Goal: Find specific page/section: Find specific page/section

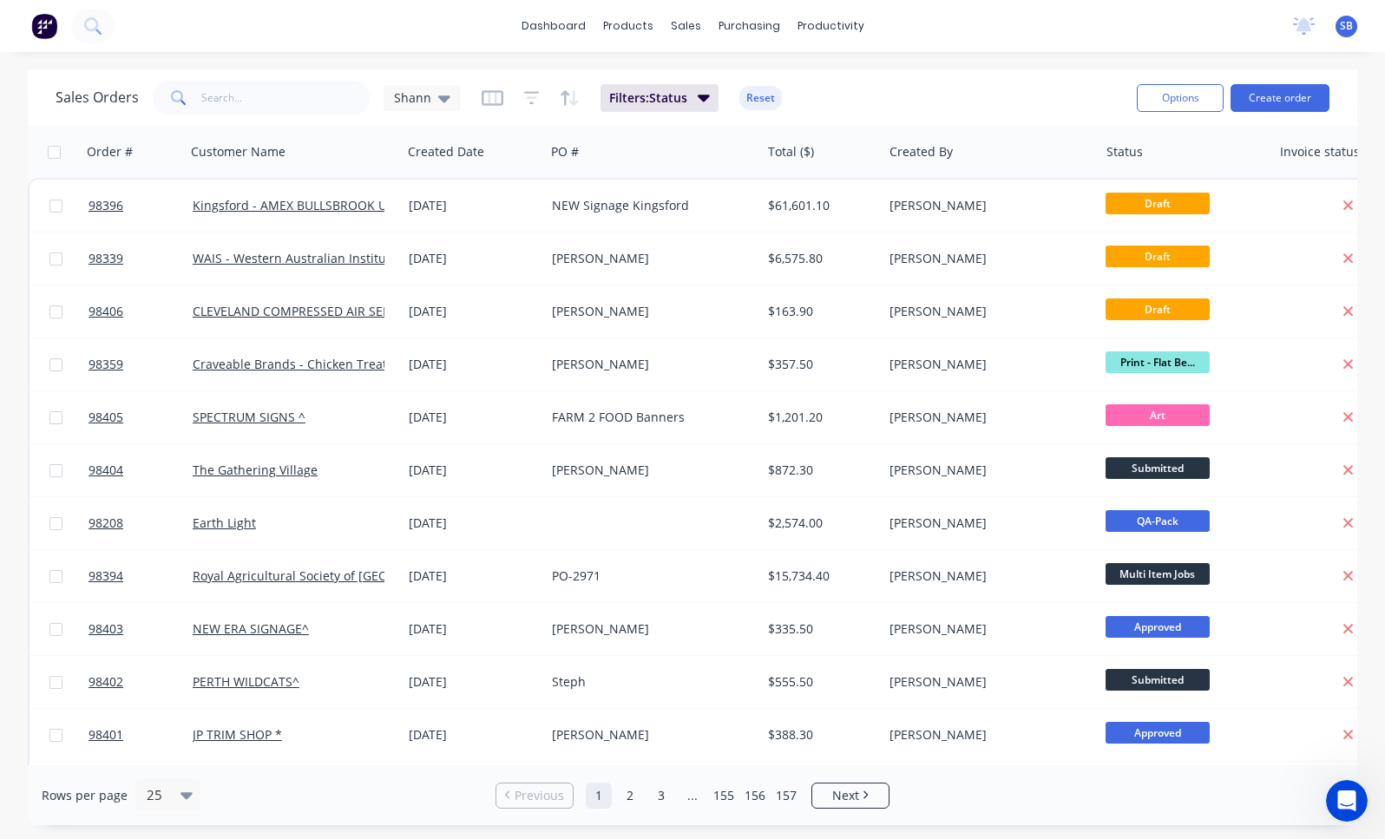
click at [633, 803] on link "2" at bounding box center [630, 796] width 26 height 26
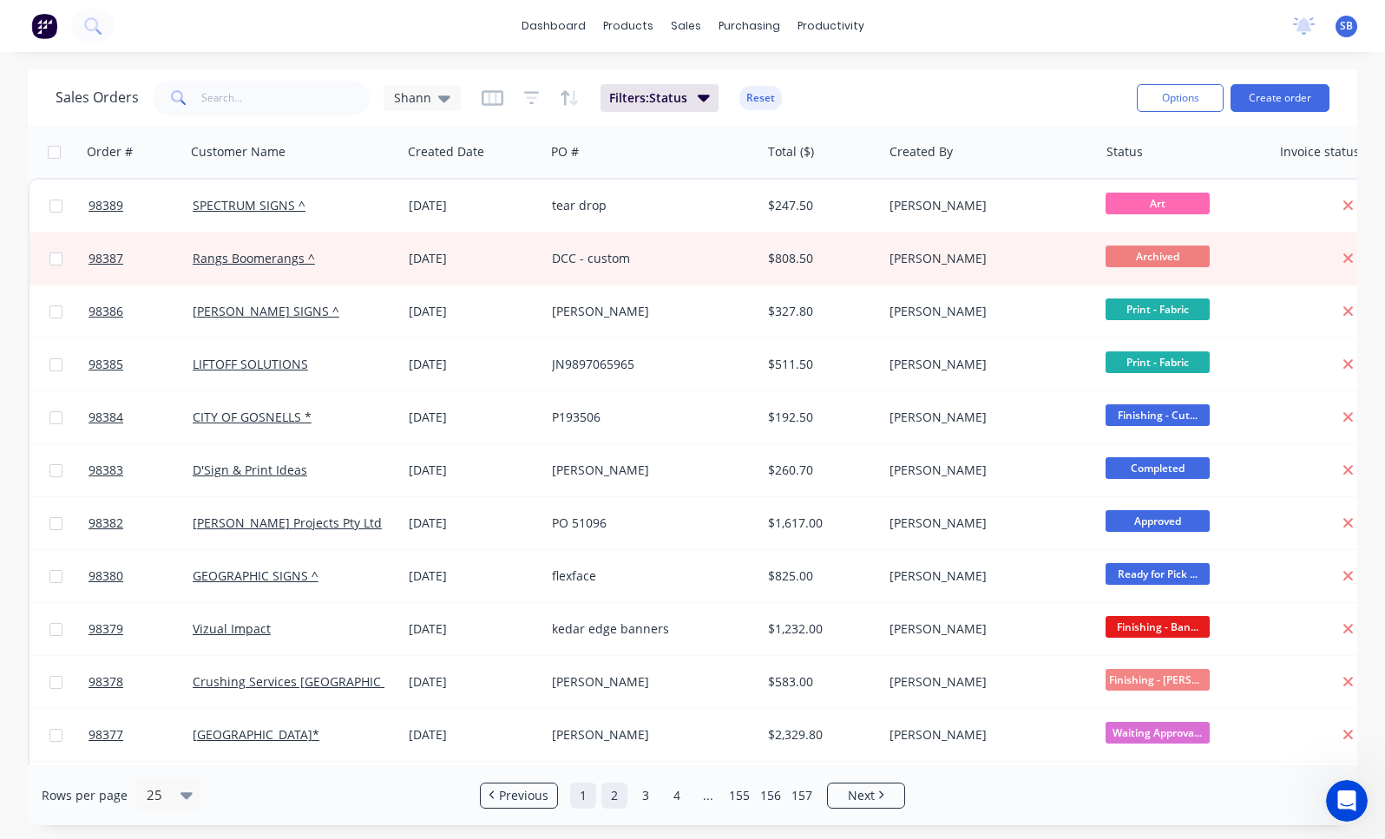
click at [587, 798] on link "1" at bounding box center [583, 796] width 26 height 26
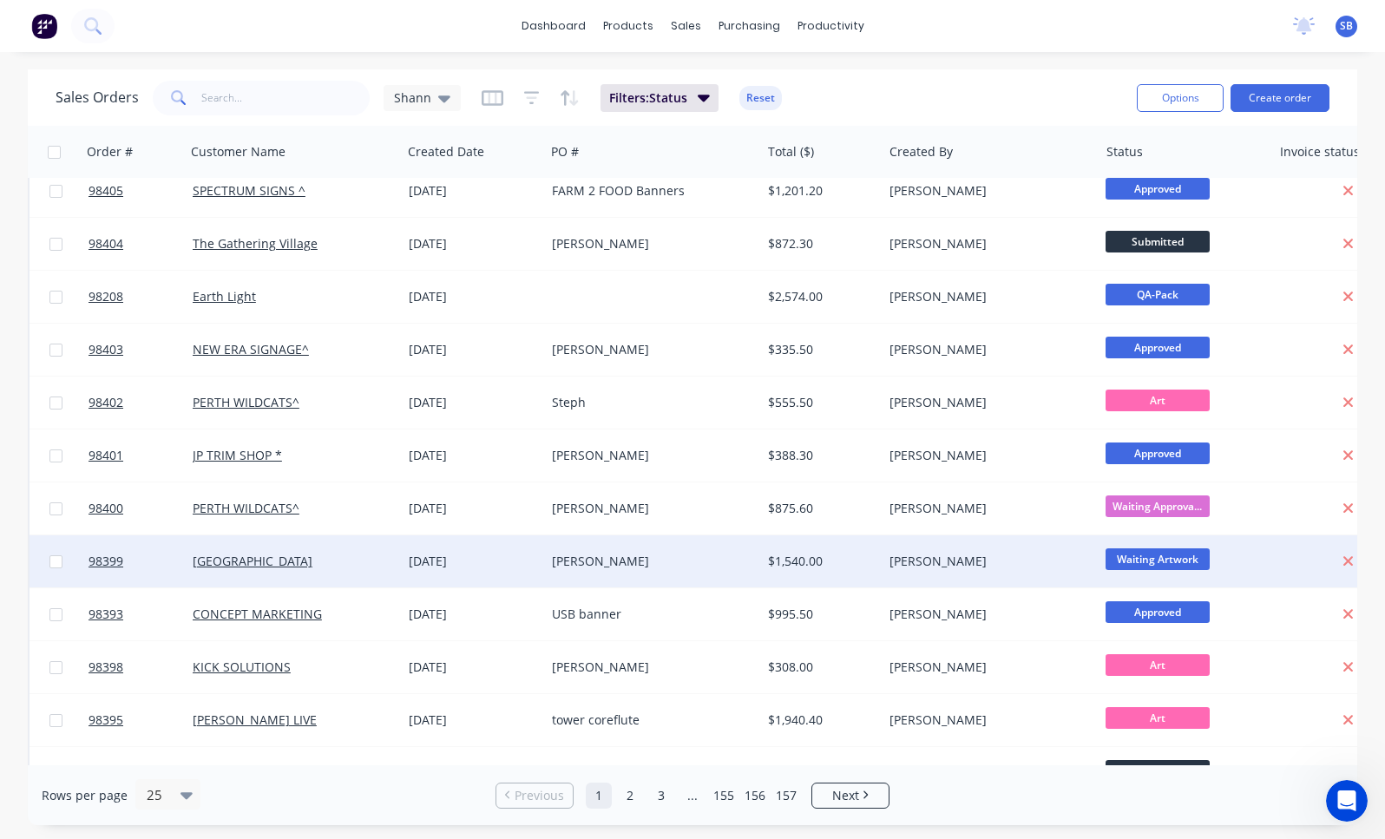
scroll to position [541, 0]
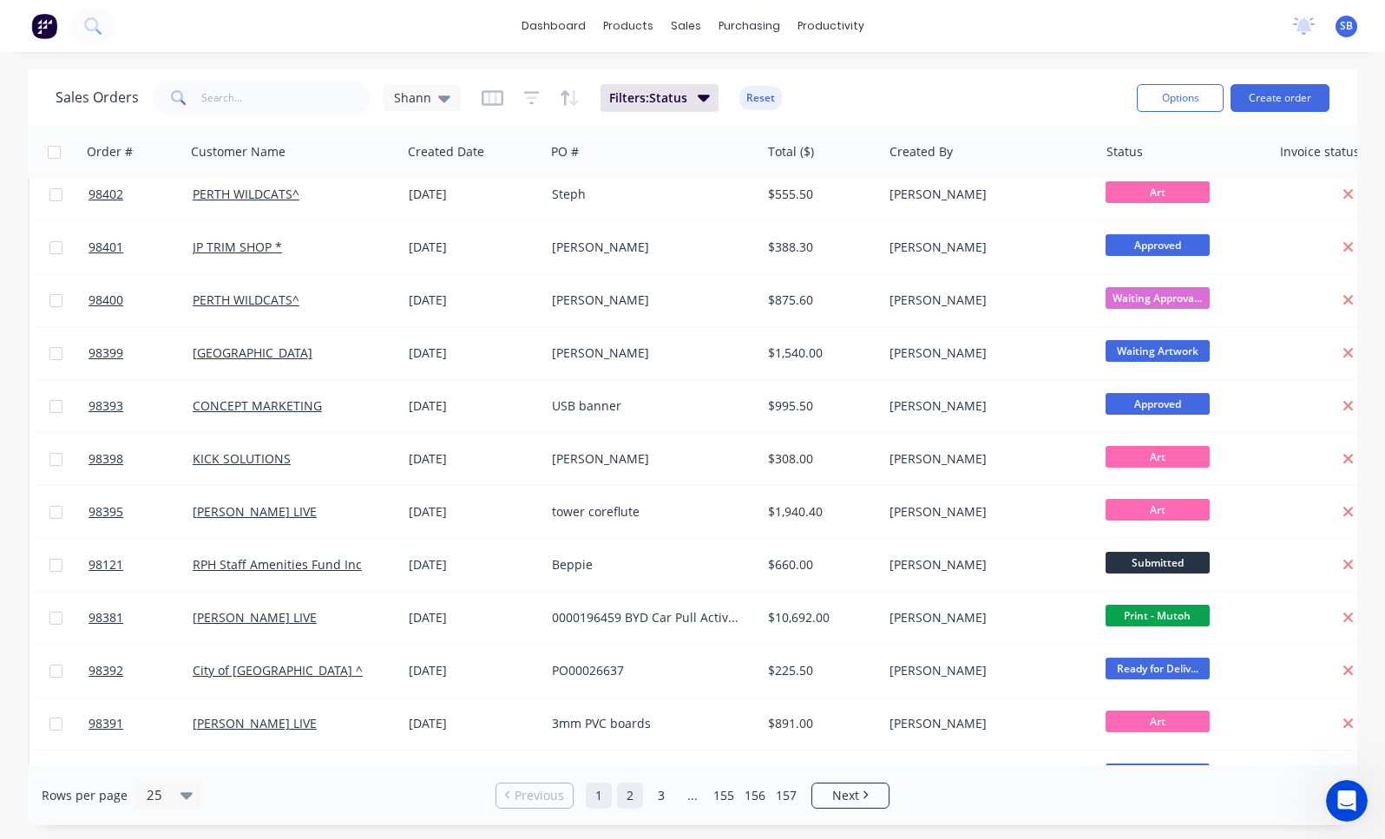
click at [627, 797] on link "2" at bounding box center [630, 796] width 26 height 26
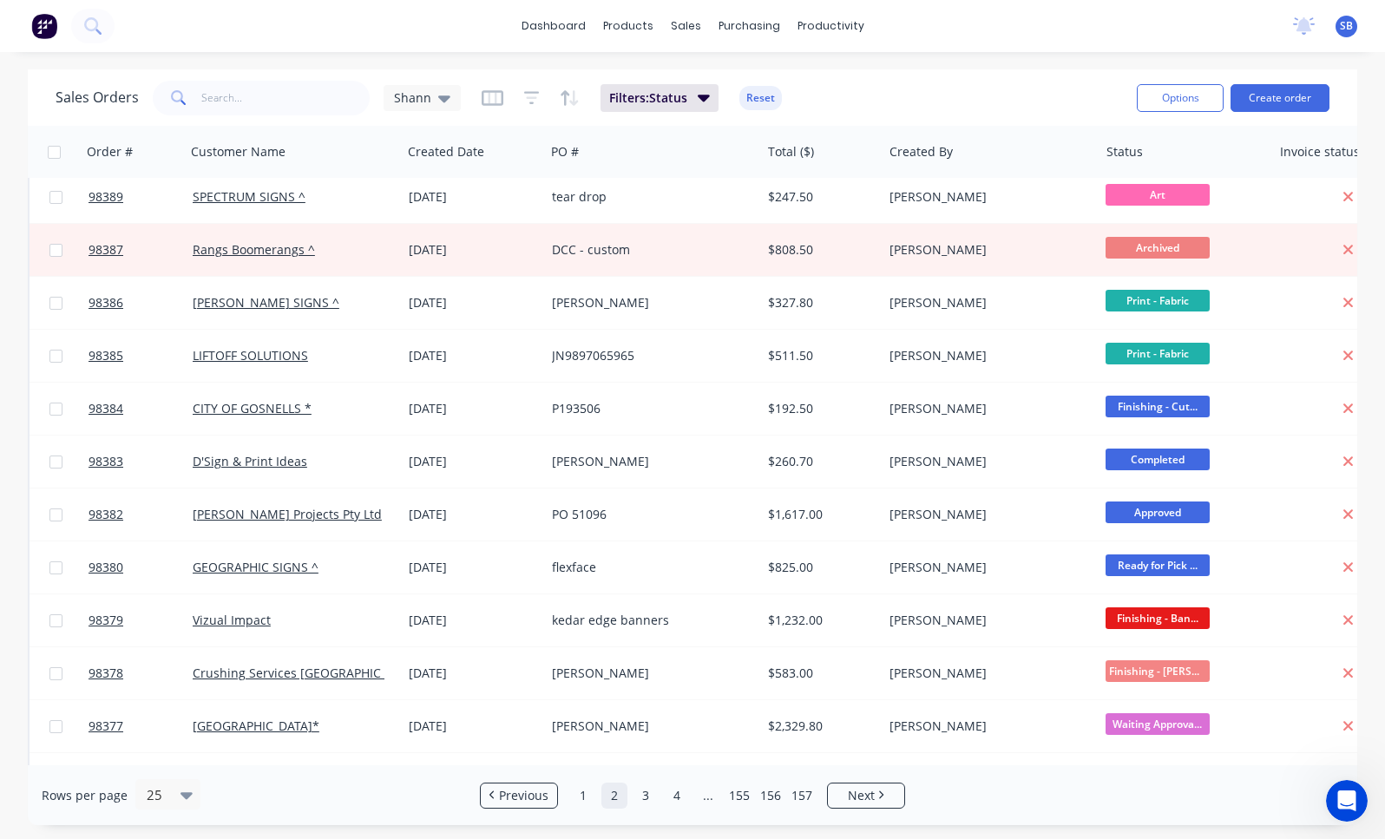
scroll to position [0, 0]
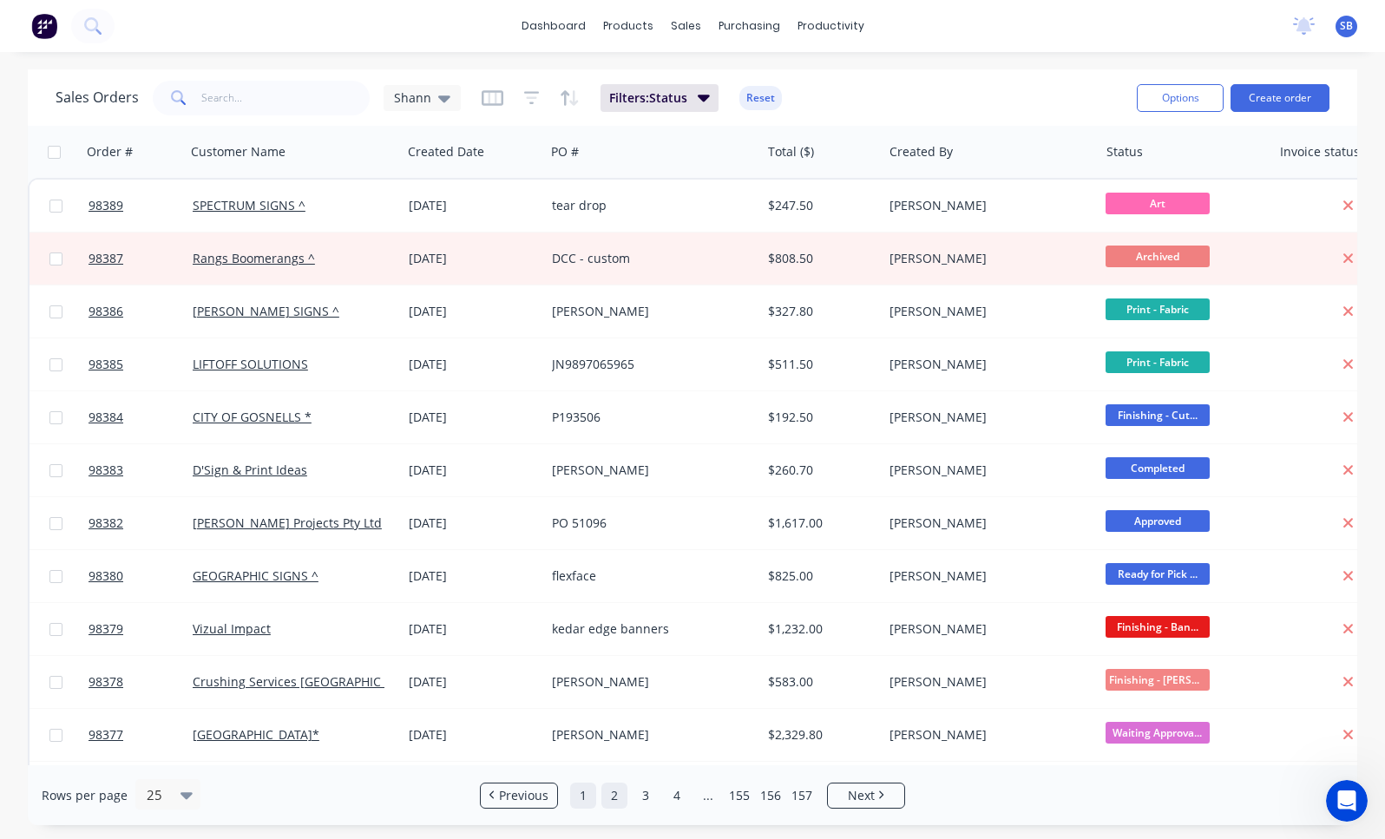
click at [581, 792] on link "1" at bounding box center [583, 796] width 26 height 26
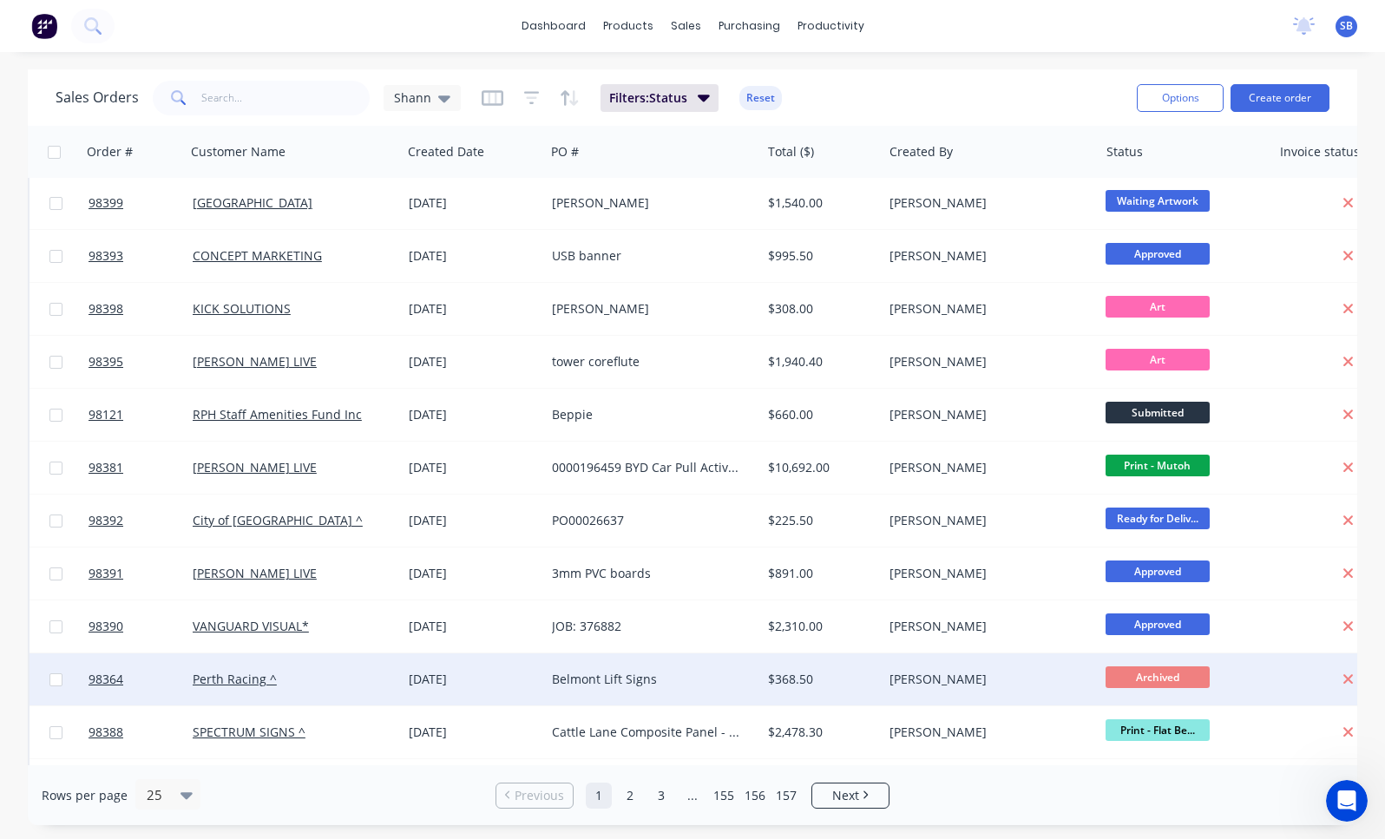
scroll to position [744, 0]
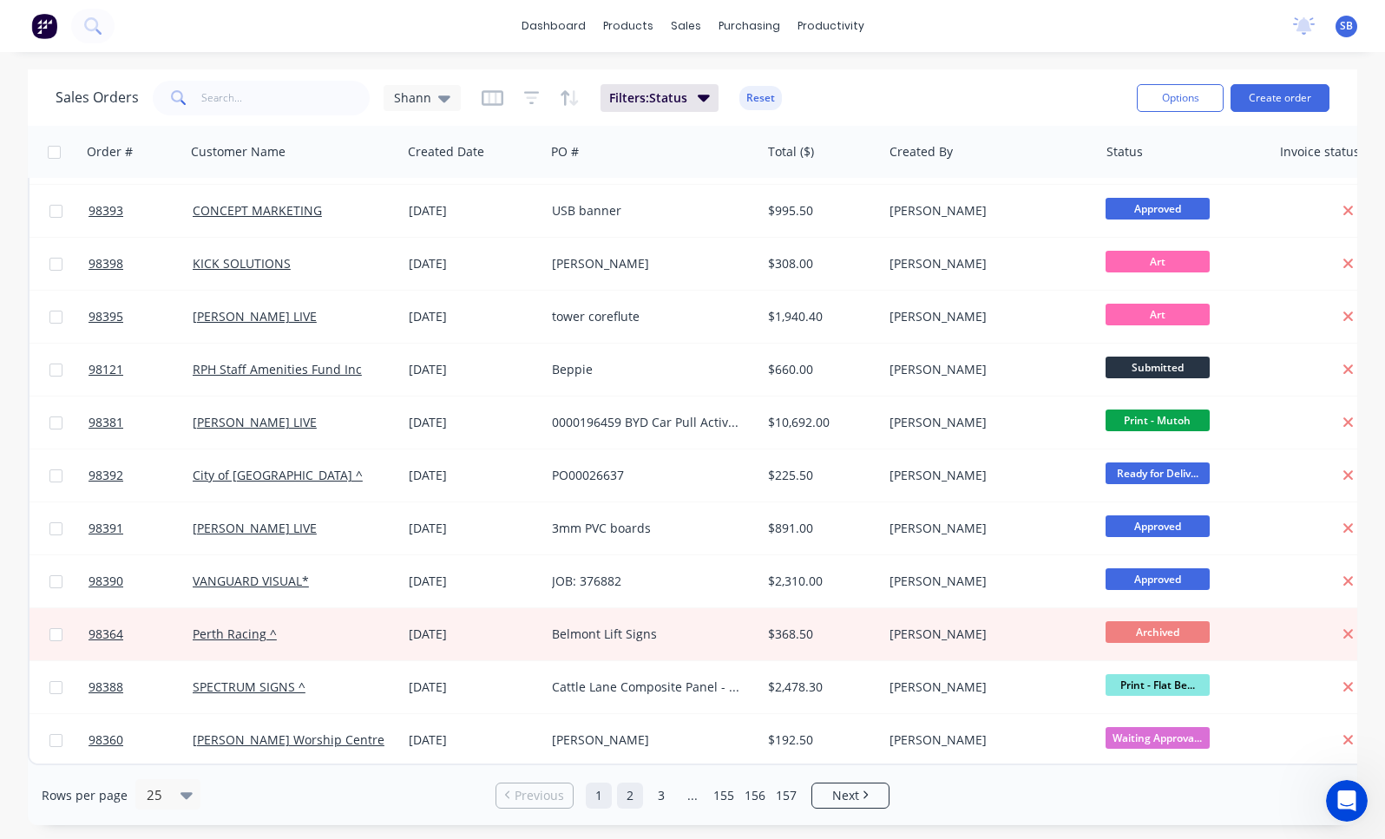
click at [639, 790] on link "2" at bounding box center [630, 796] width 26 height 26
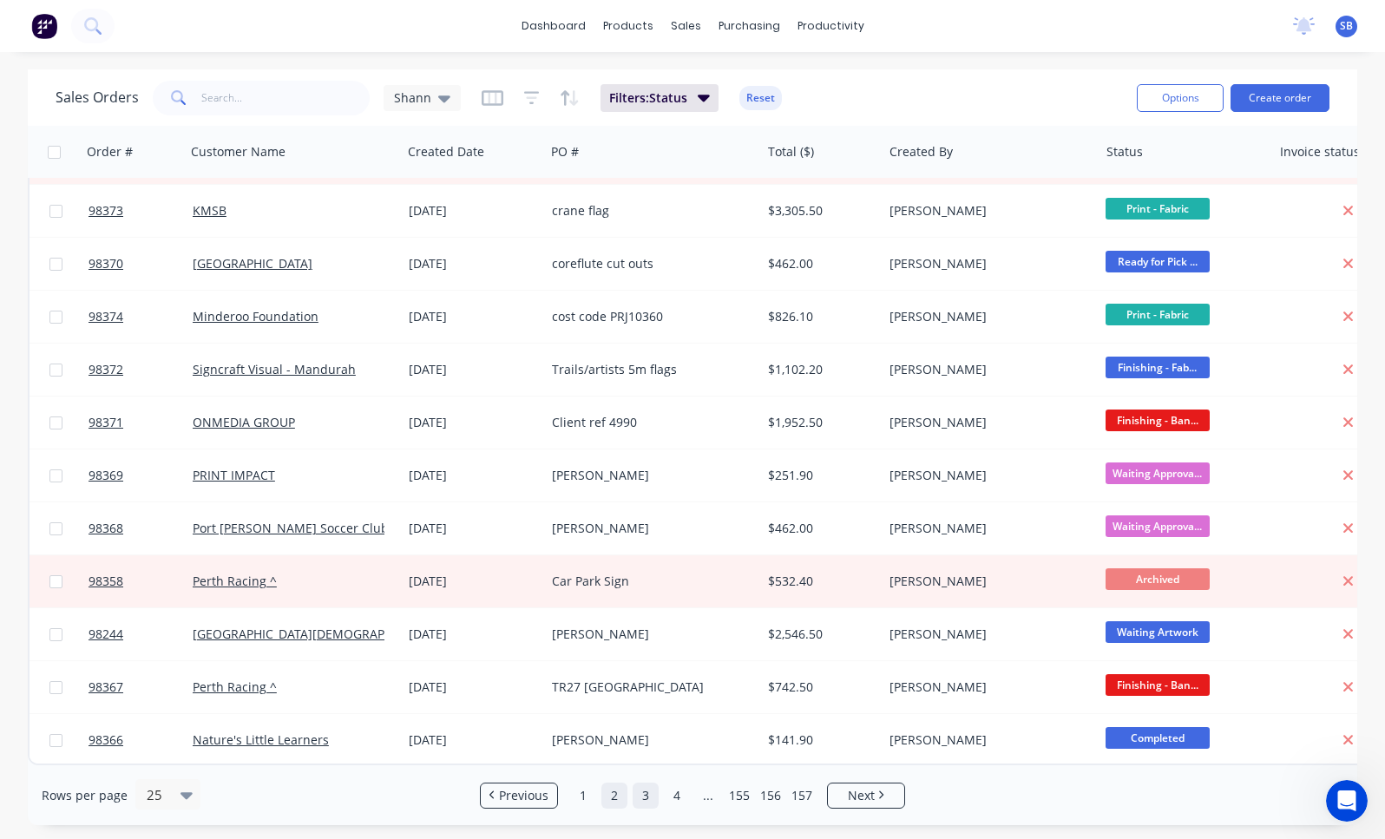
click at [647, 790] on link "3" at bounding box center [646, 796] width 26 height 26
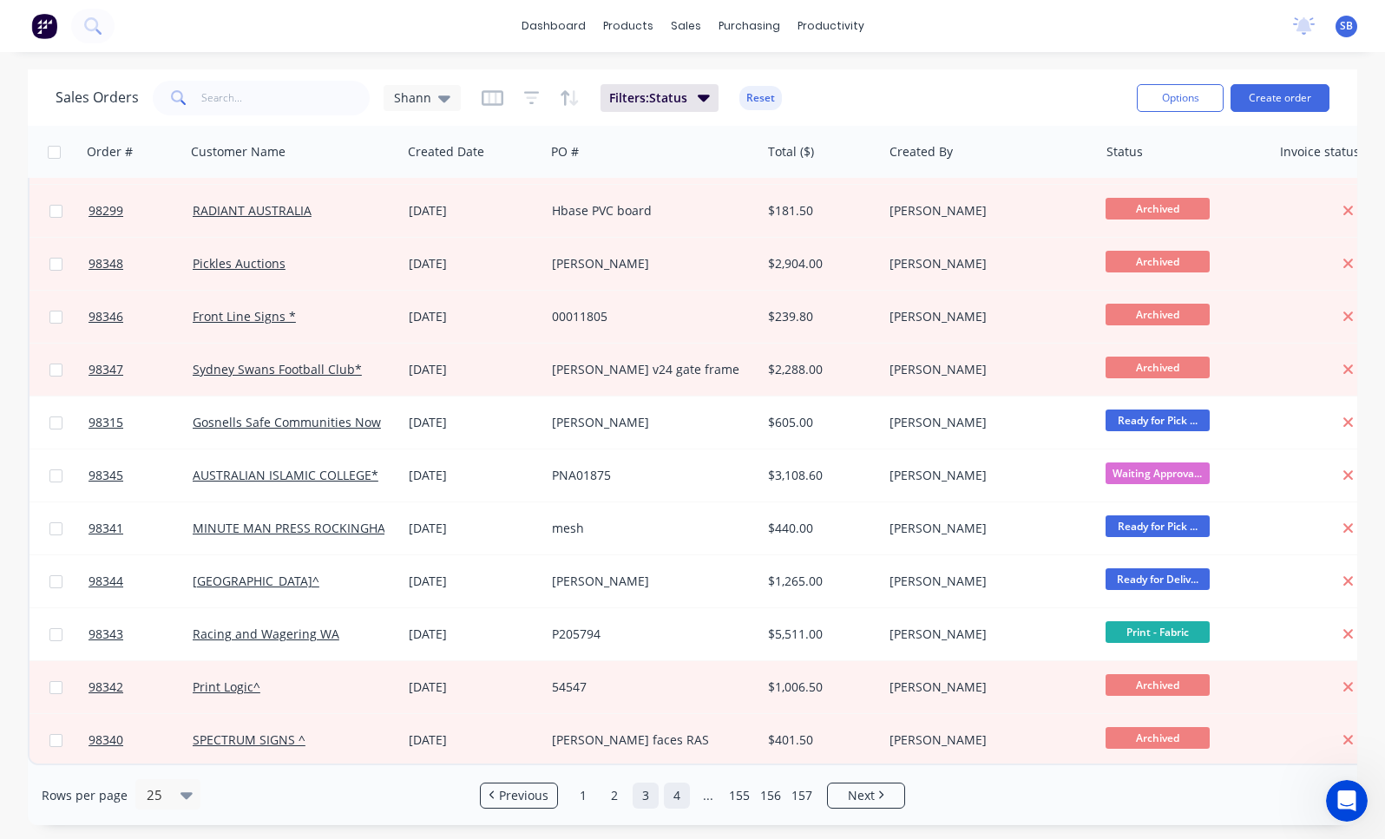
click at [678, 790] on link "4" at bounding box center [677, 796] width 26 height 26
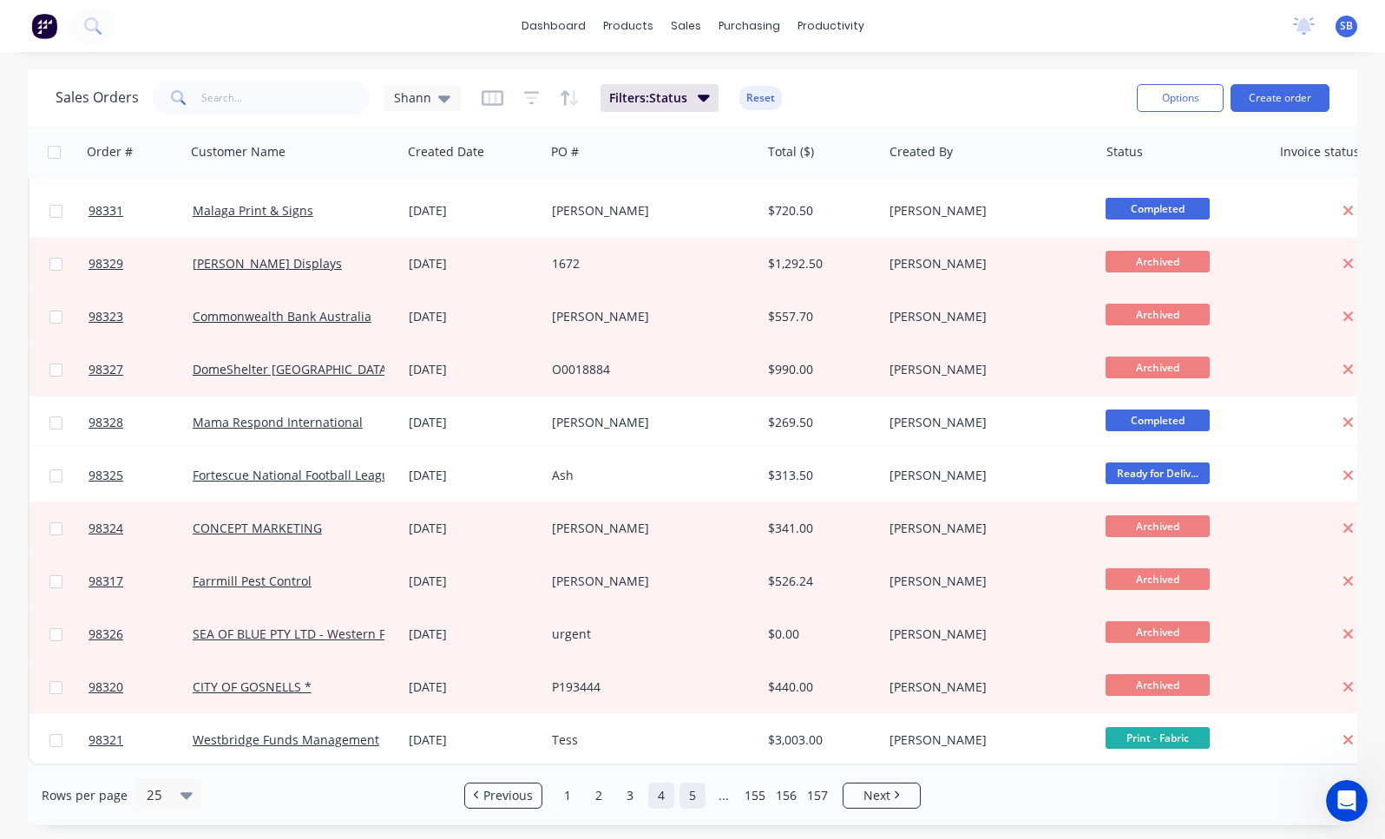
click at [697, 798] on link "5" at bounding box center [692, 796] width 26 height 26
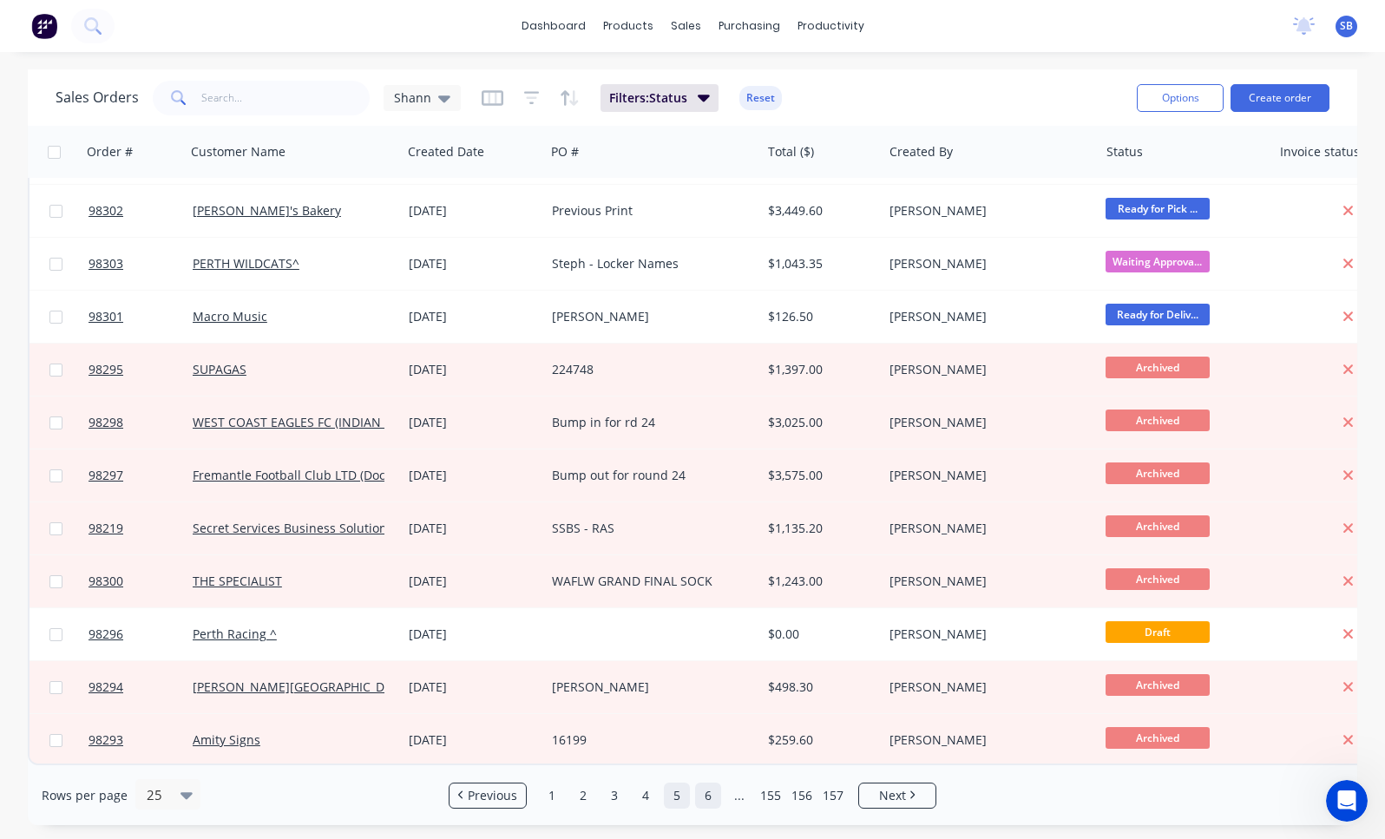
click at [711, 797] on link "6" at bounding box center [708, 796] width 26 height 26
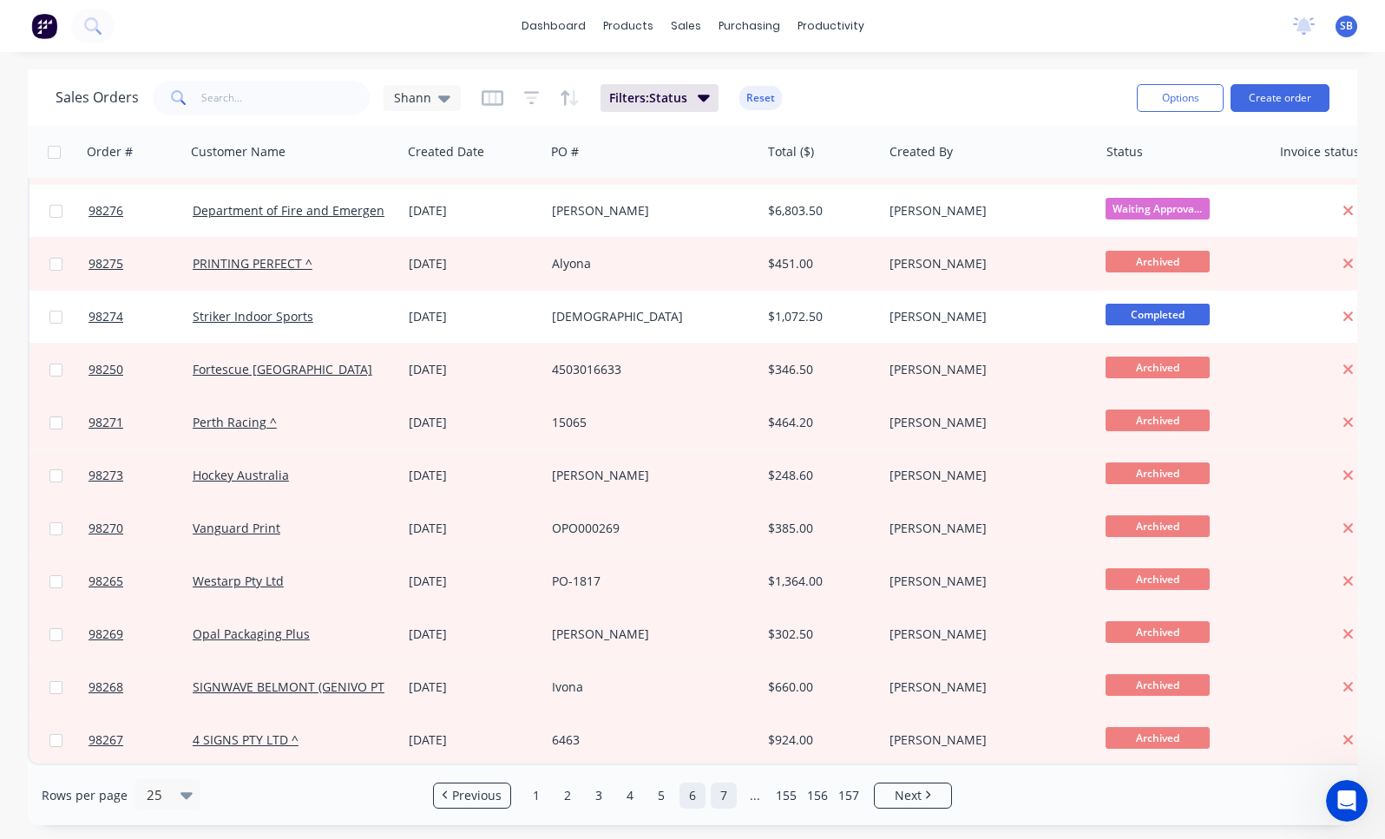
click at [735, 796] on link "7" at bounding box center [724, 796] width 26 height 26
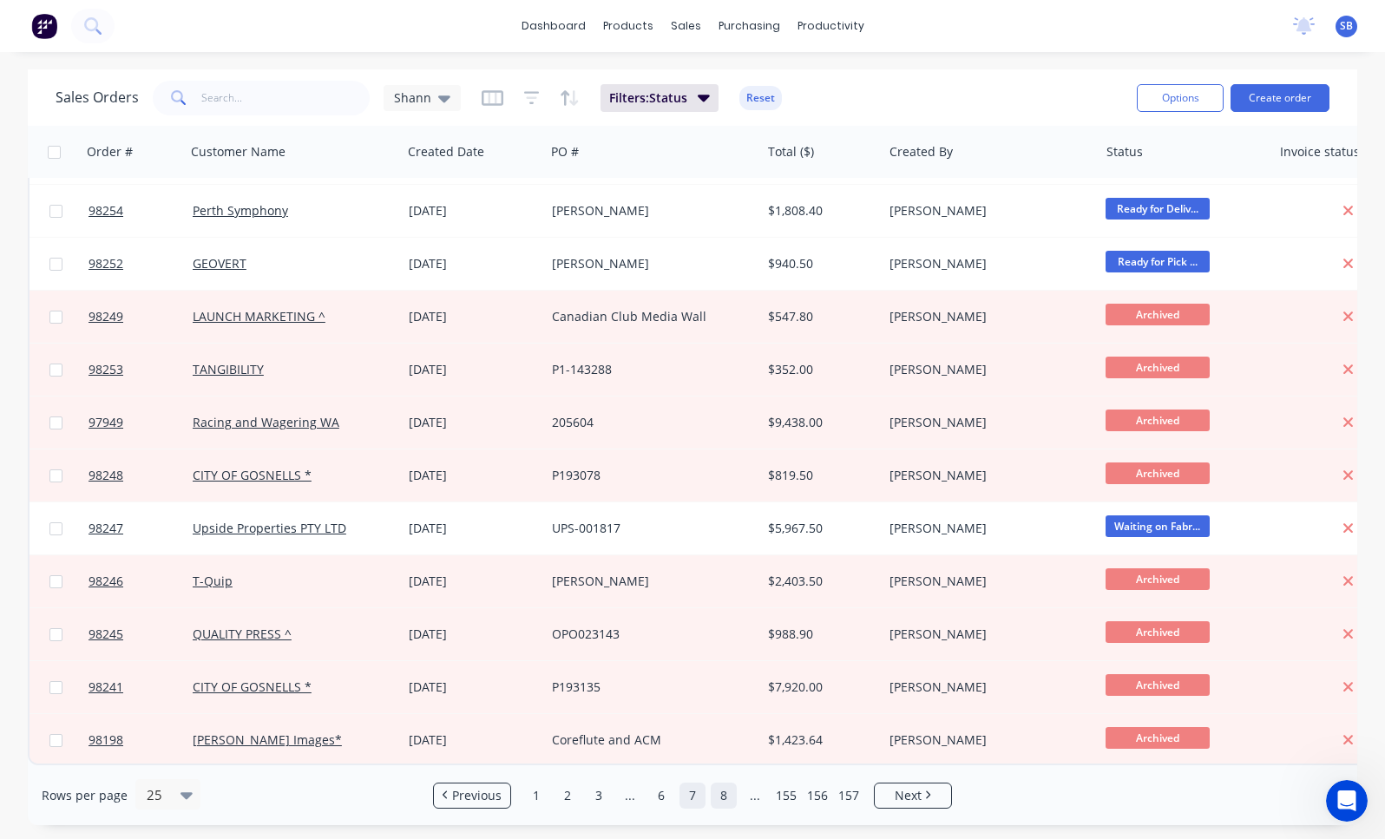
click at [730, 800] on link "8" at bounding box center [724, 796] width 26 height 26
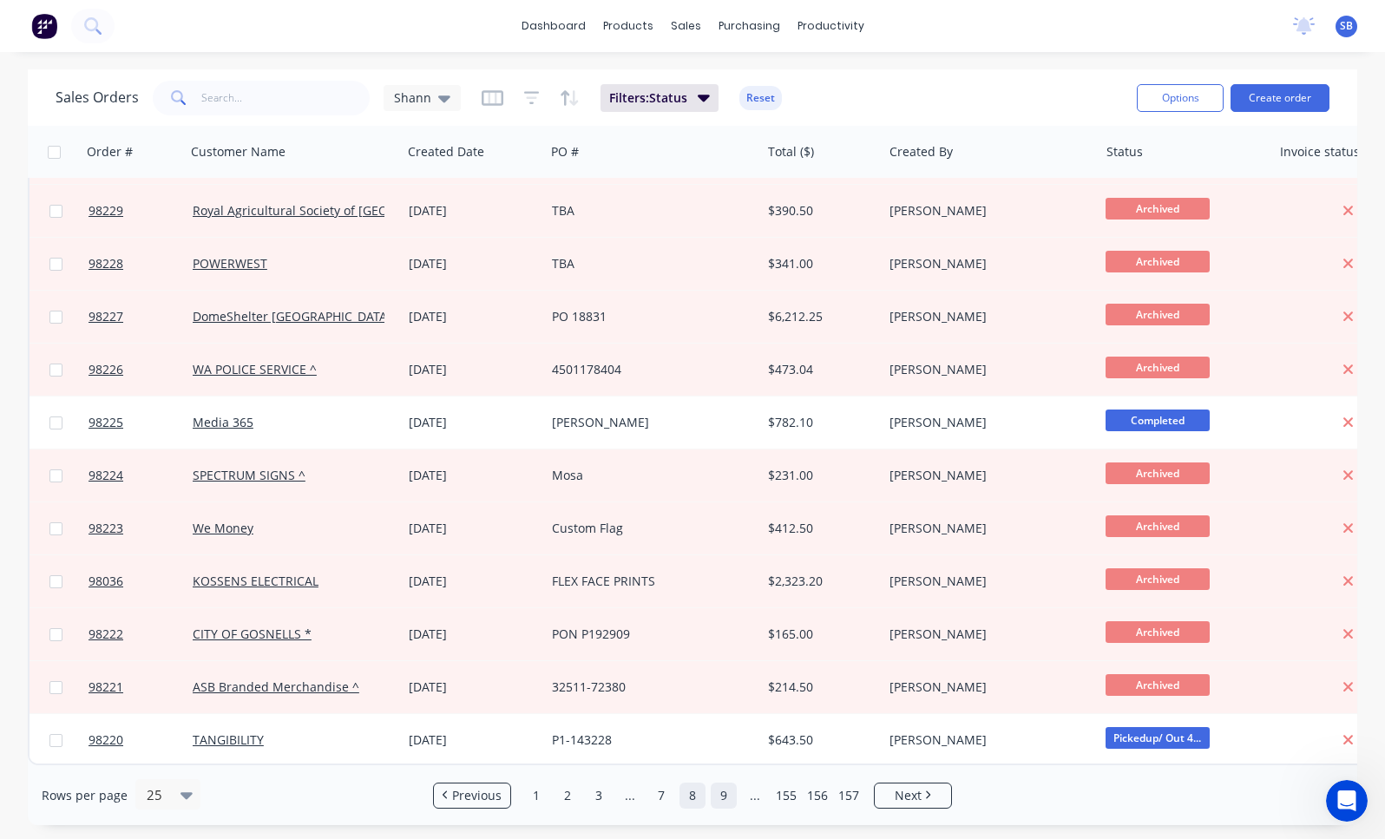
click at [722, 796] on link "9" at bounding box center [724, 796] width 26 height 26
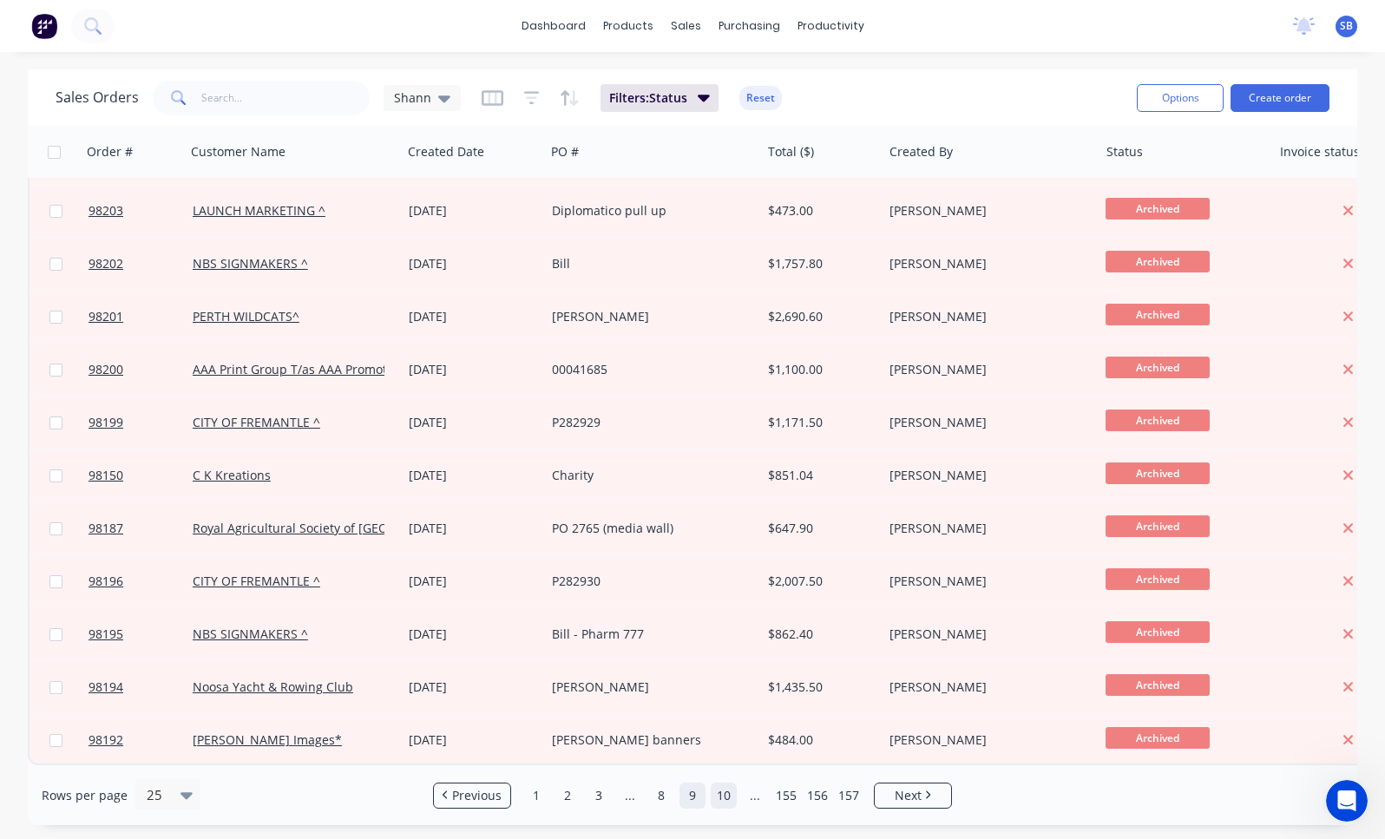
click at [730, 797] on link "10" at bounding box center [724, 796] width 26 height 26
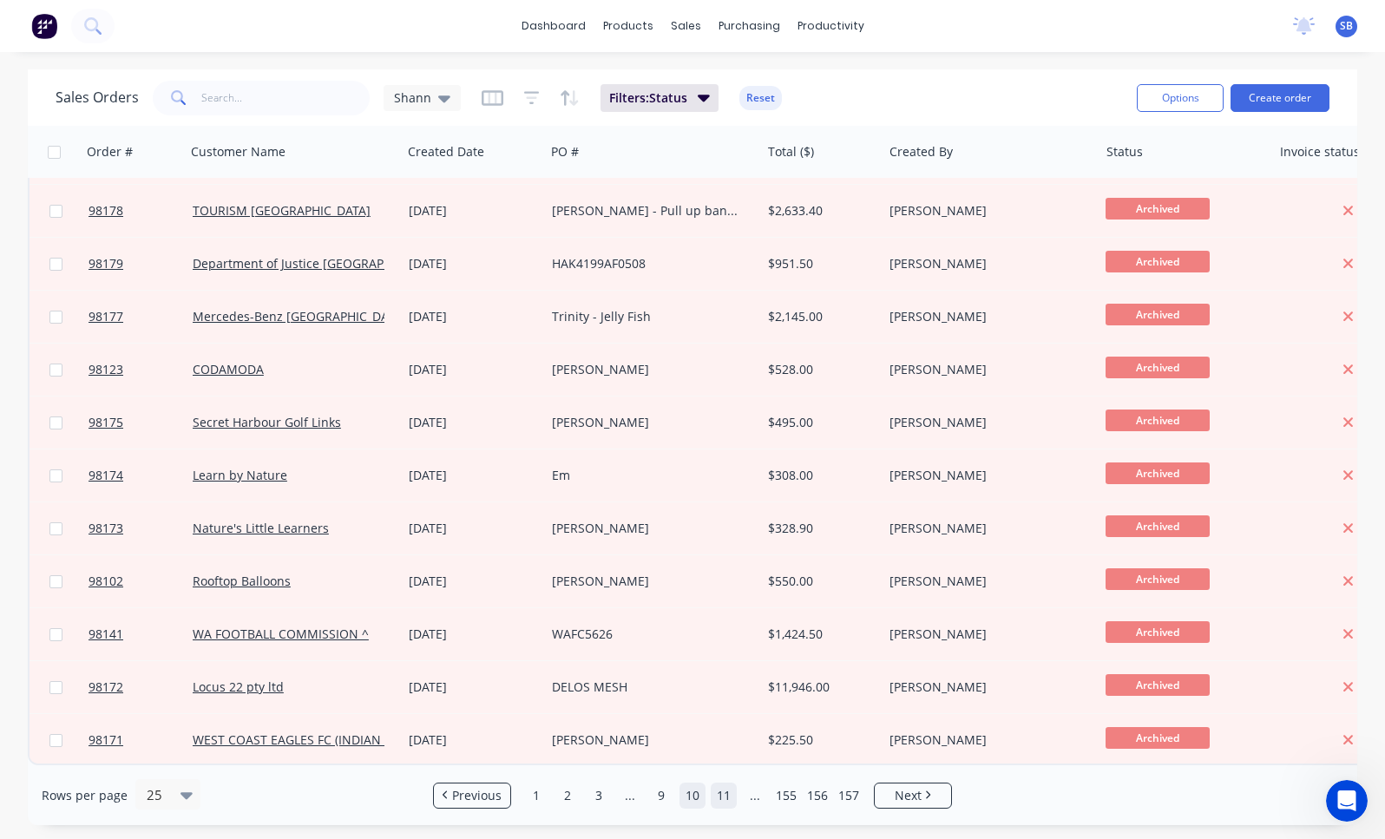
click at [730, 795] on link "11" at bounding box center [724, 796] width 26 height 26
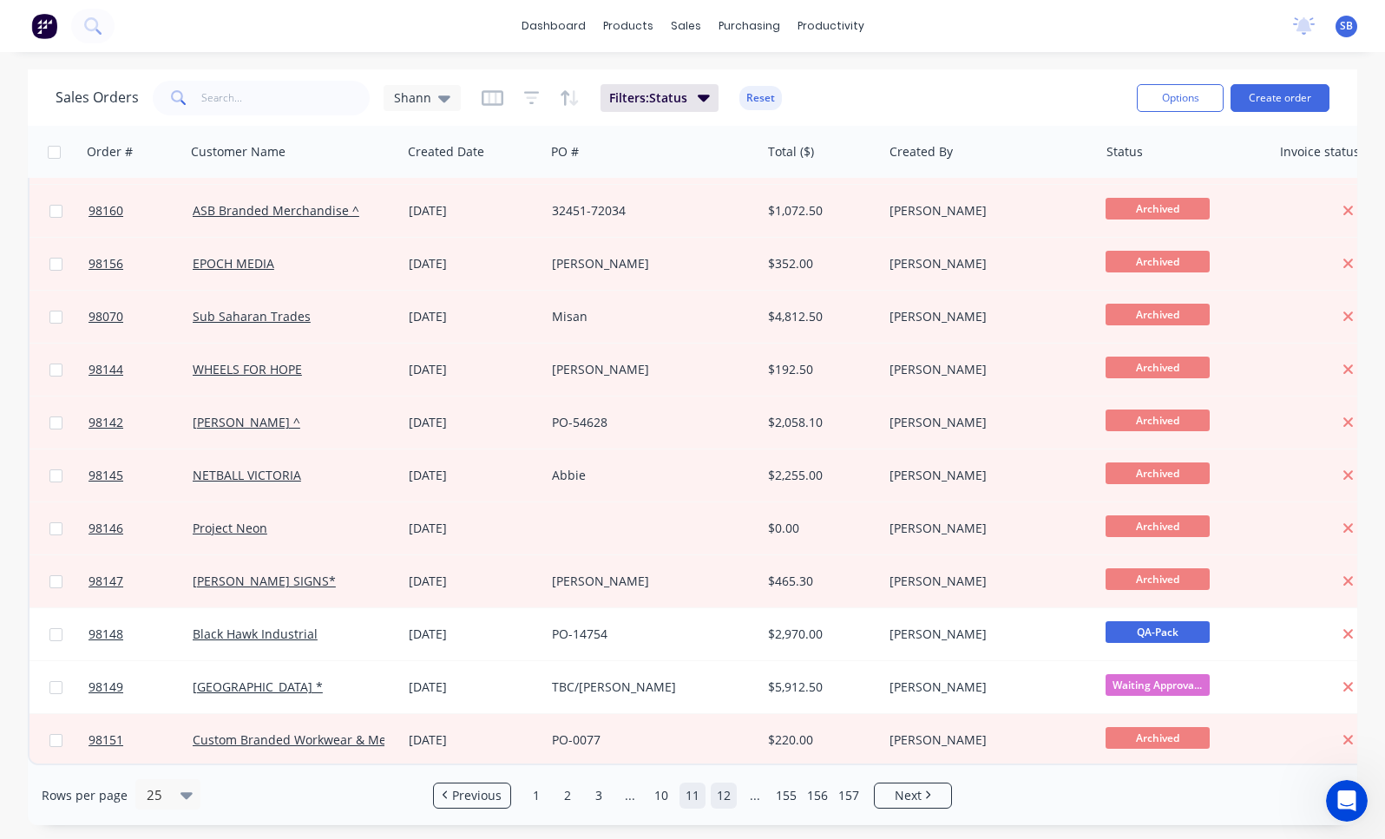
click at [732, 797] on link "12" at bounding box center [724, 796] width 26 height 26
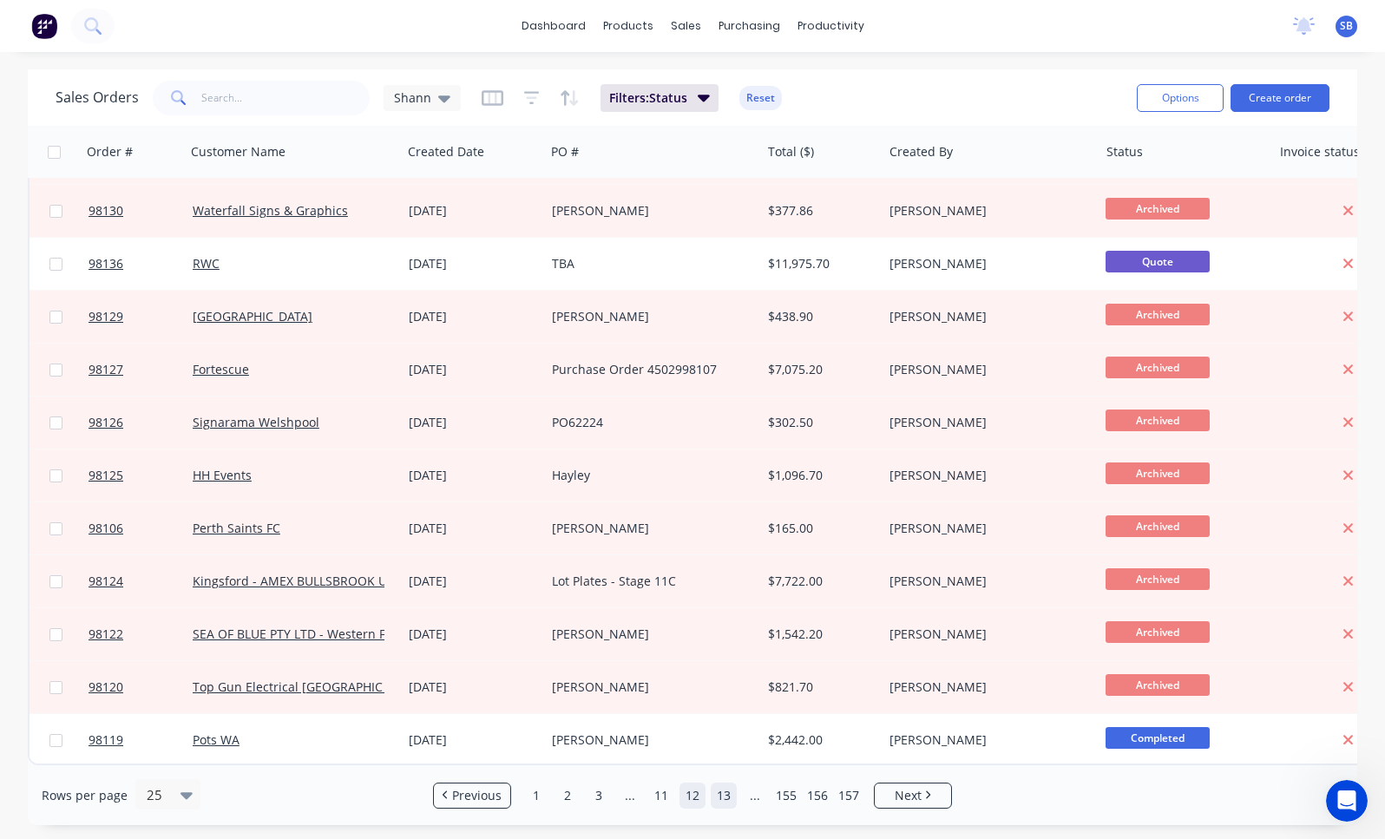
click at [731, 793] on link "13" at bounding box center [724, 796] width 26 height 26
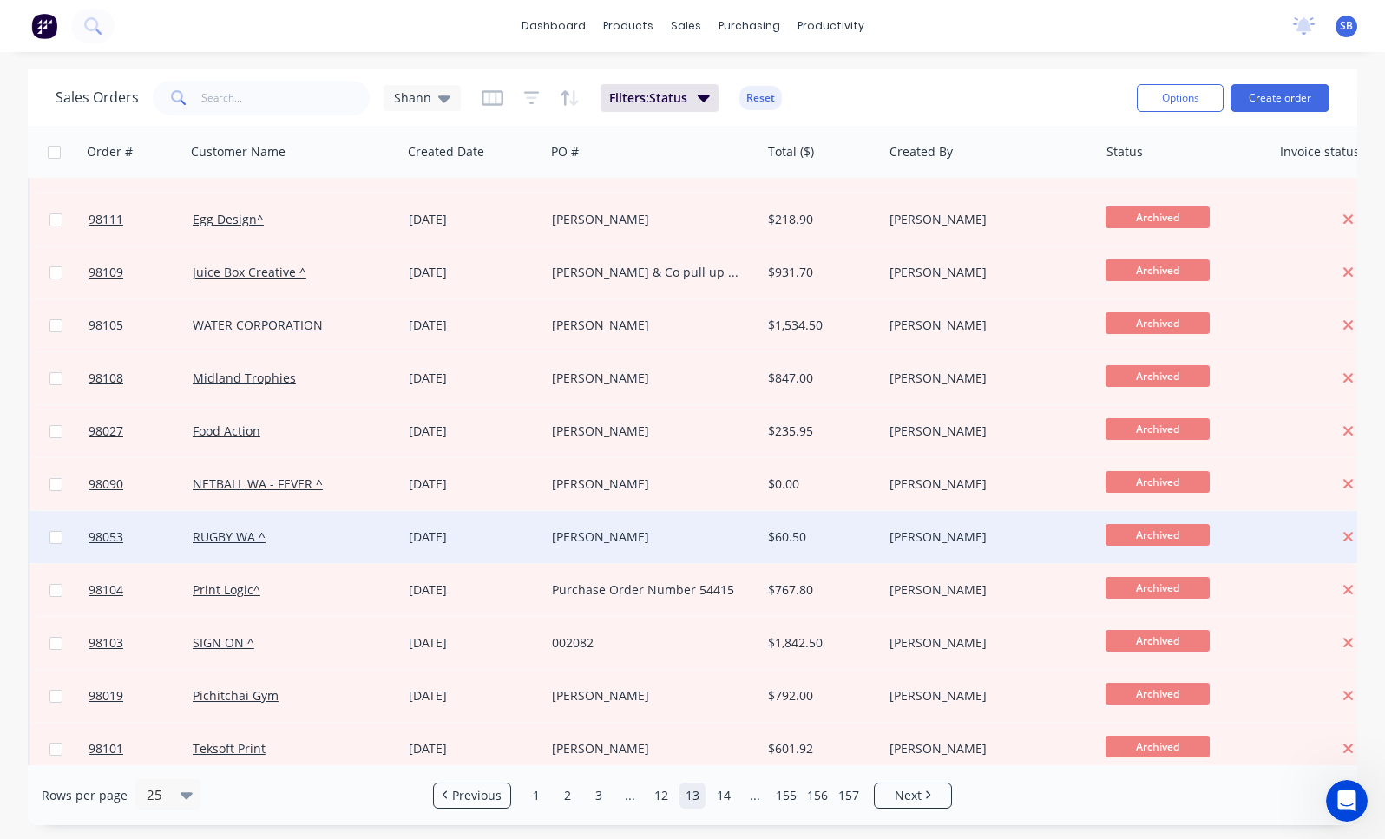
scroll to position [474, 0]
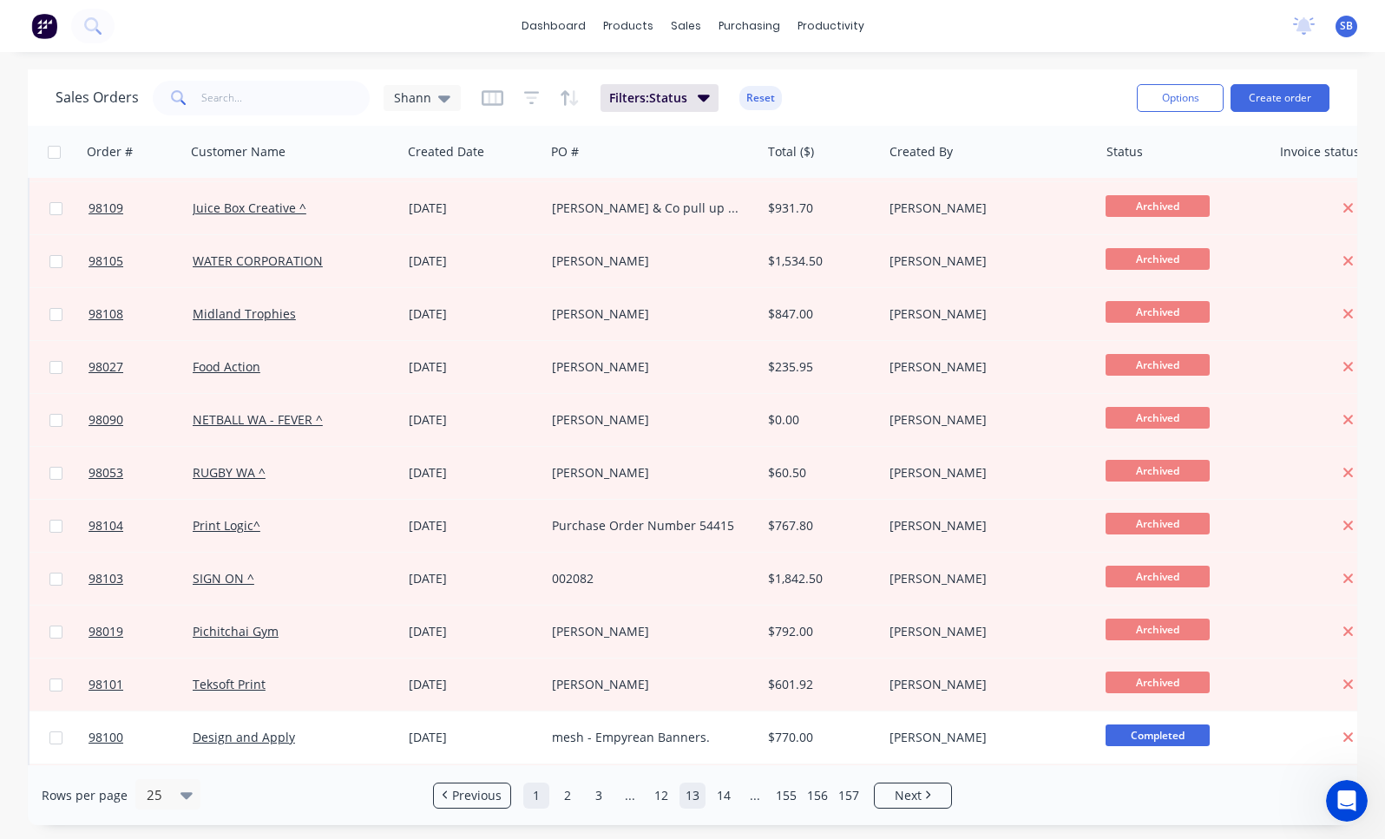
click at [536, 797] on link "1" at bounding box center [536, 796] width 26 height 26
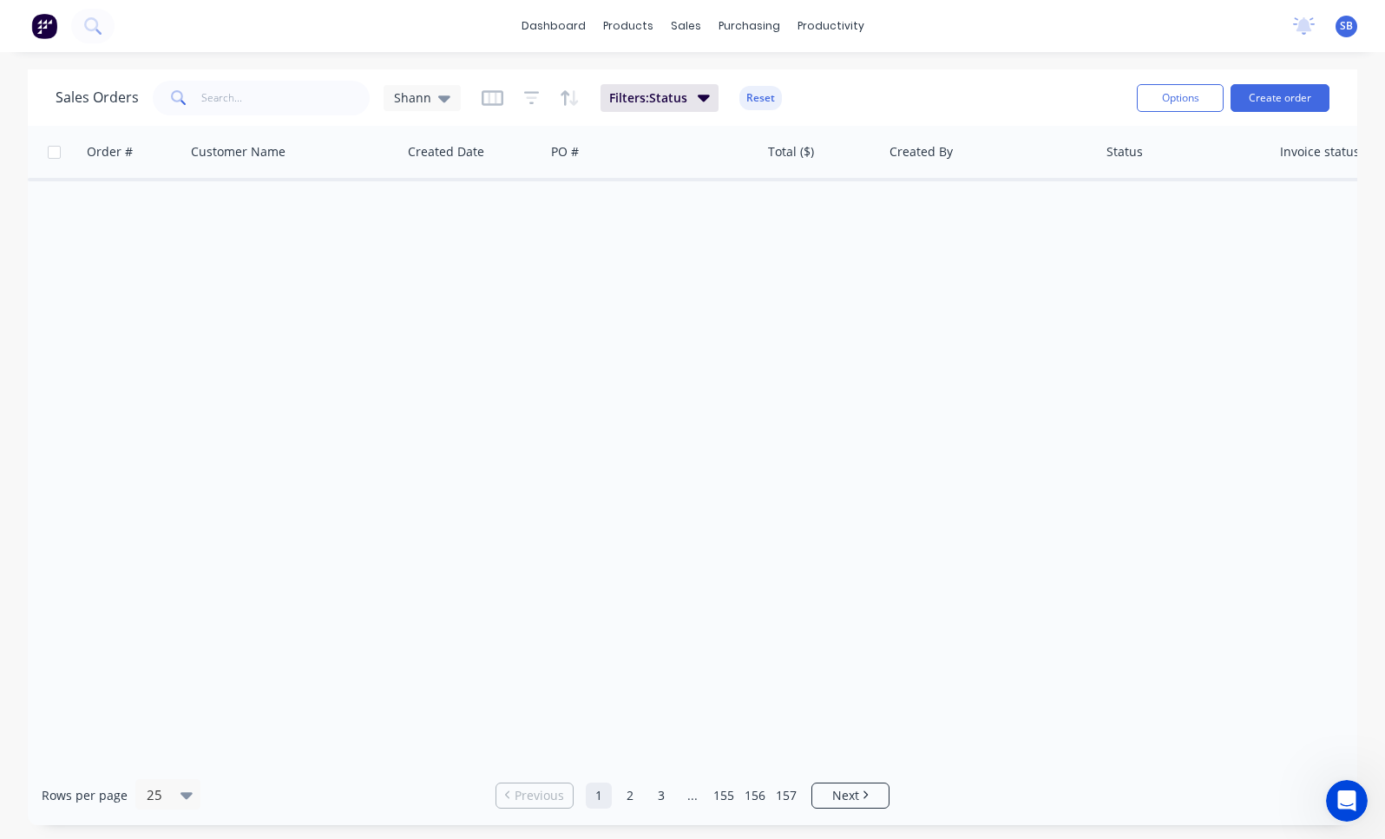
scroll to position [0, 0]
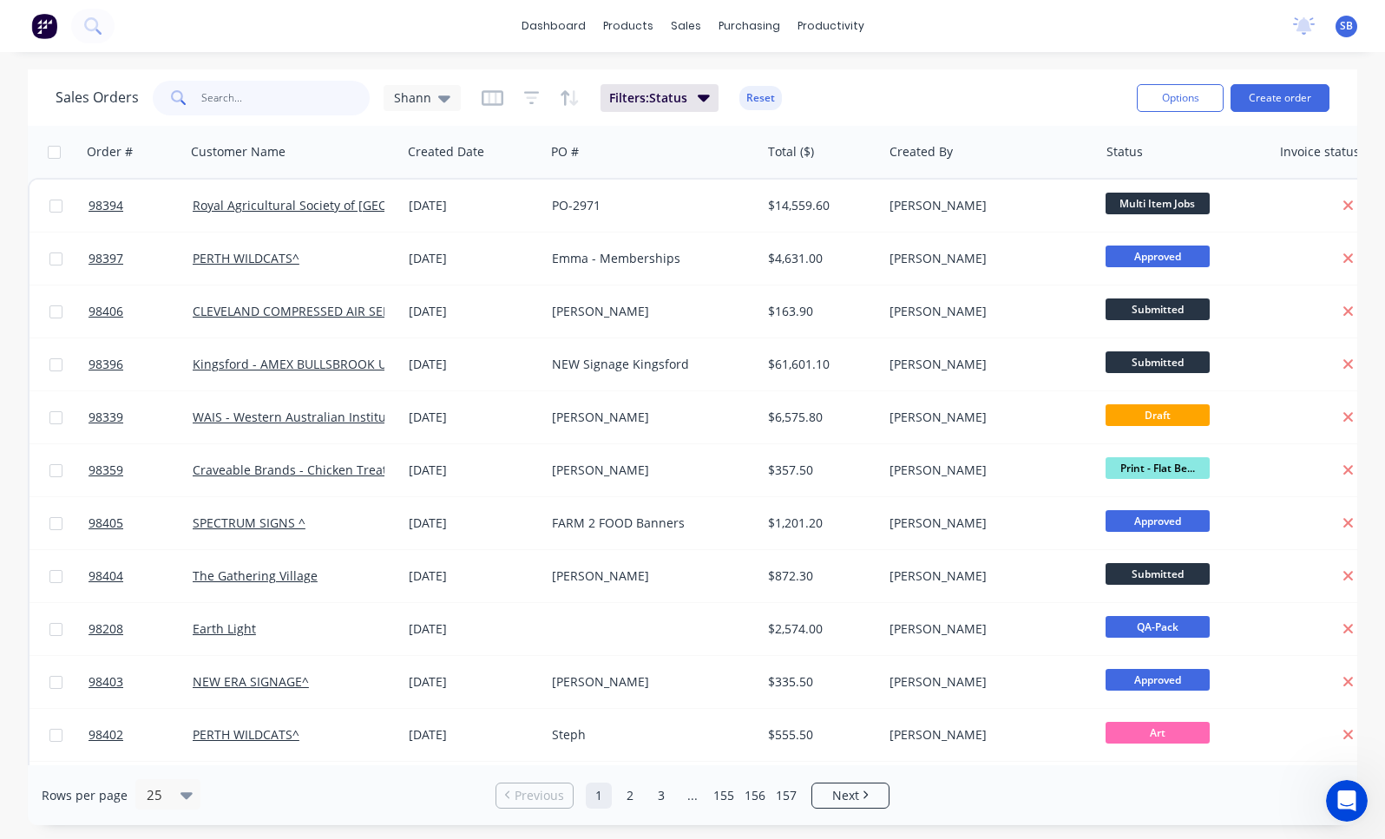
click at [326, 99] on input "text" at bounding box center [285, 98] width 169 height 35
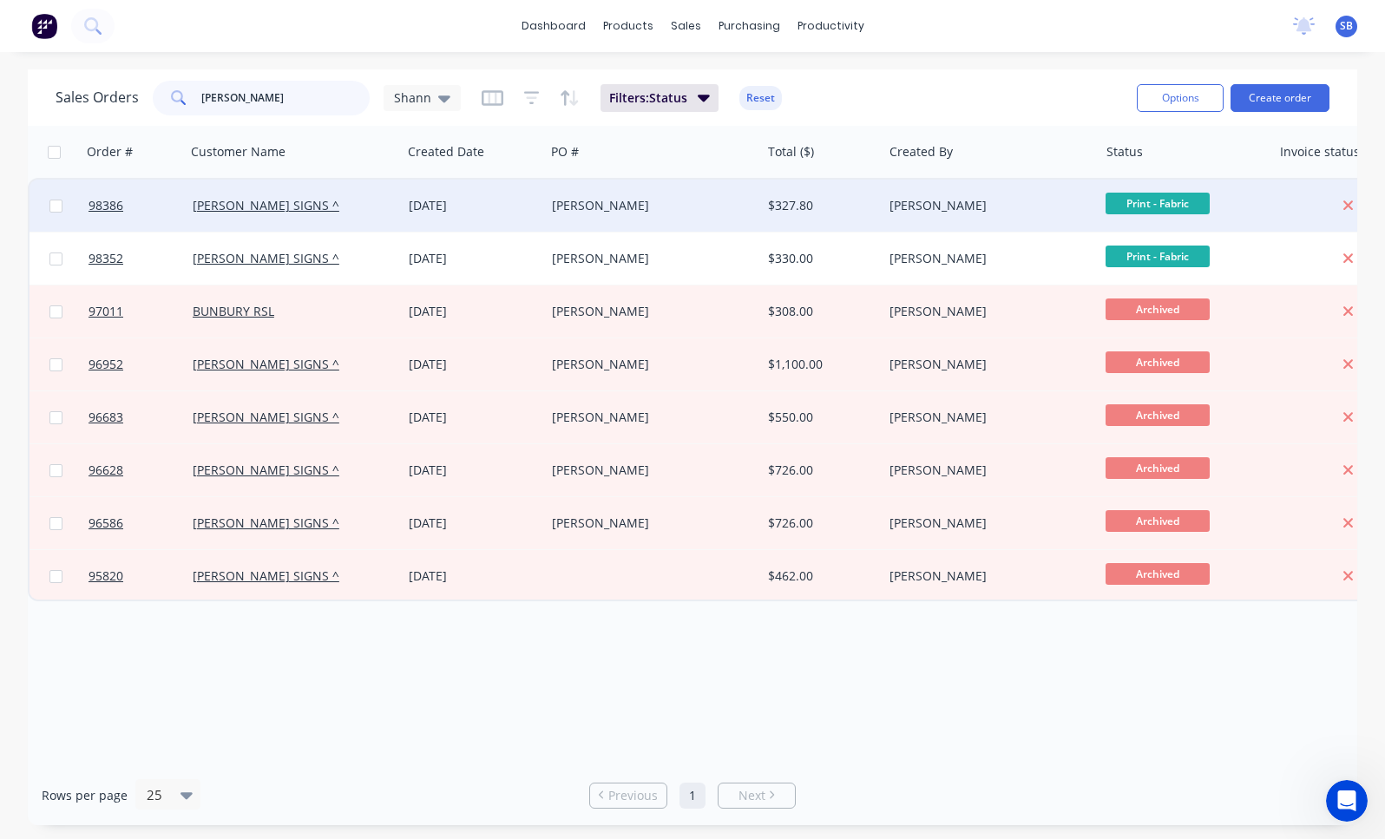
type input "[PERSON_NAME]"
click at [598, 207] on div "[PERSON_NAME]" at bounding box center [648, 205] width 192 height 17
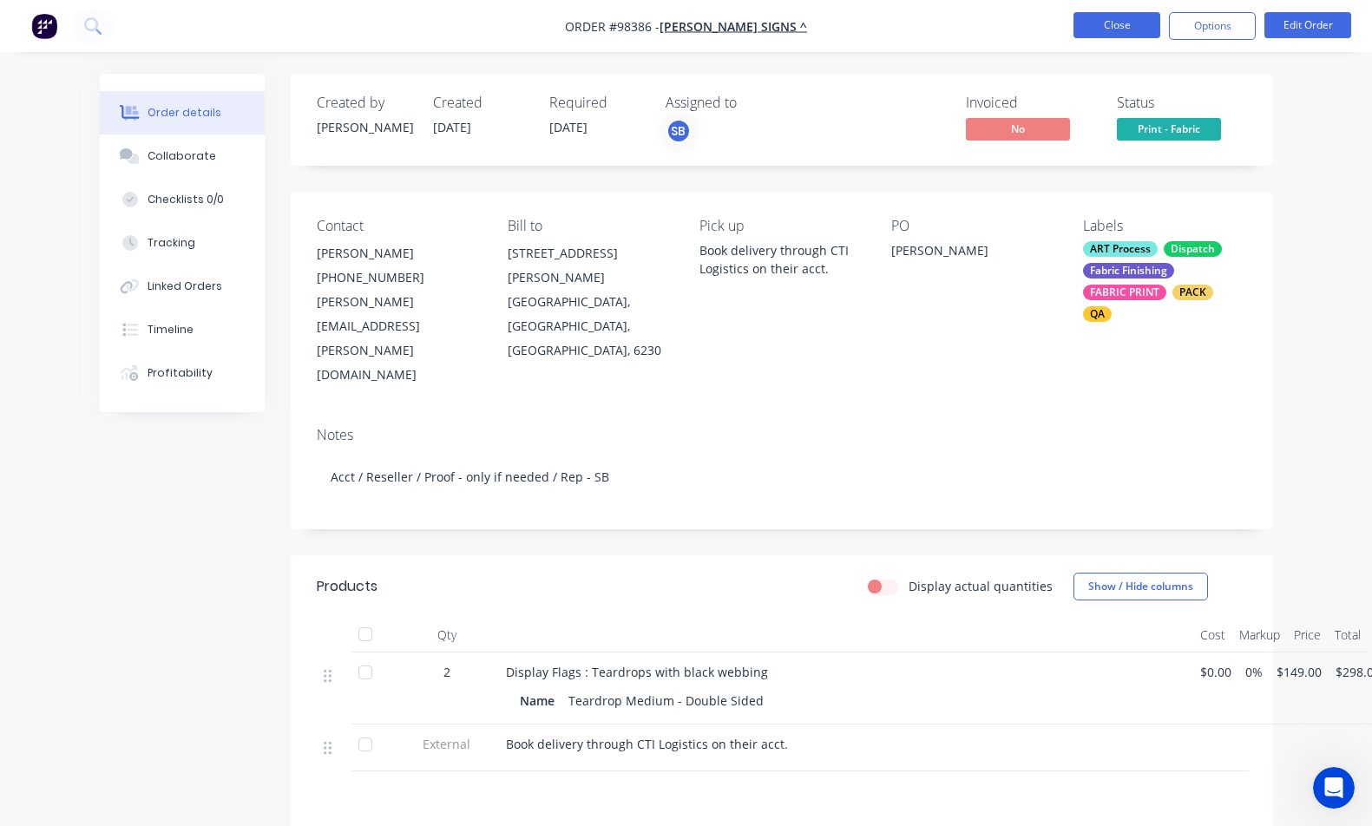
click at [1121, 28] on button "Close" at bounding box center [1116, 25] width 87 height 26
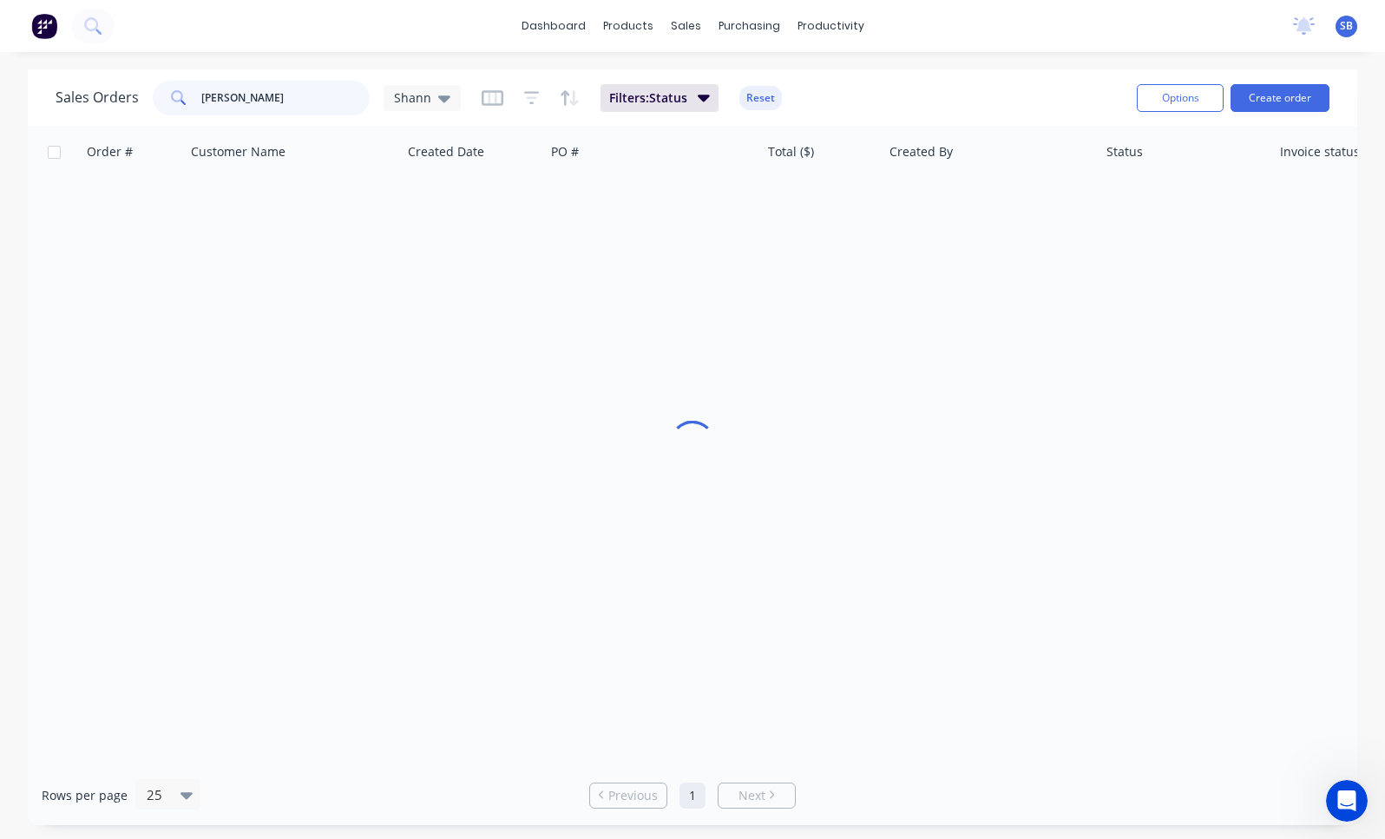
click at [300, 99] on input "[PERSON_NAME]" at bounding box center [285, 98] width 169 height 35
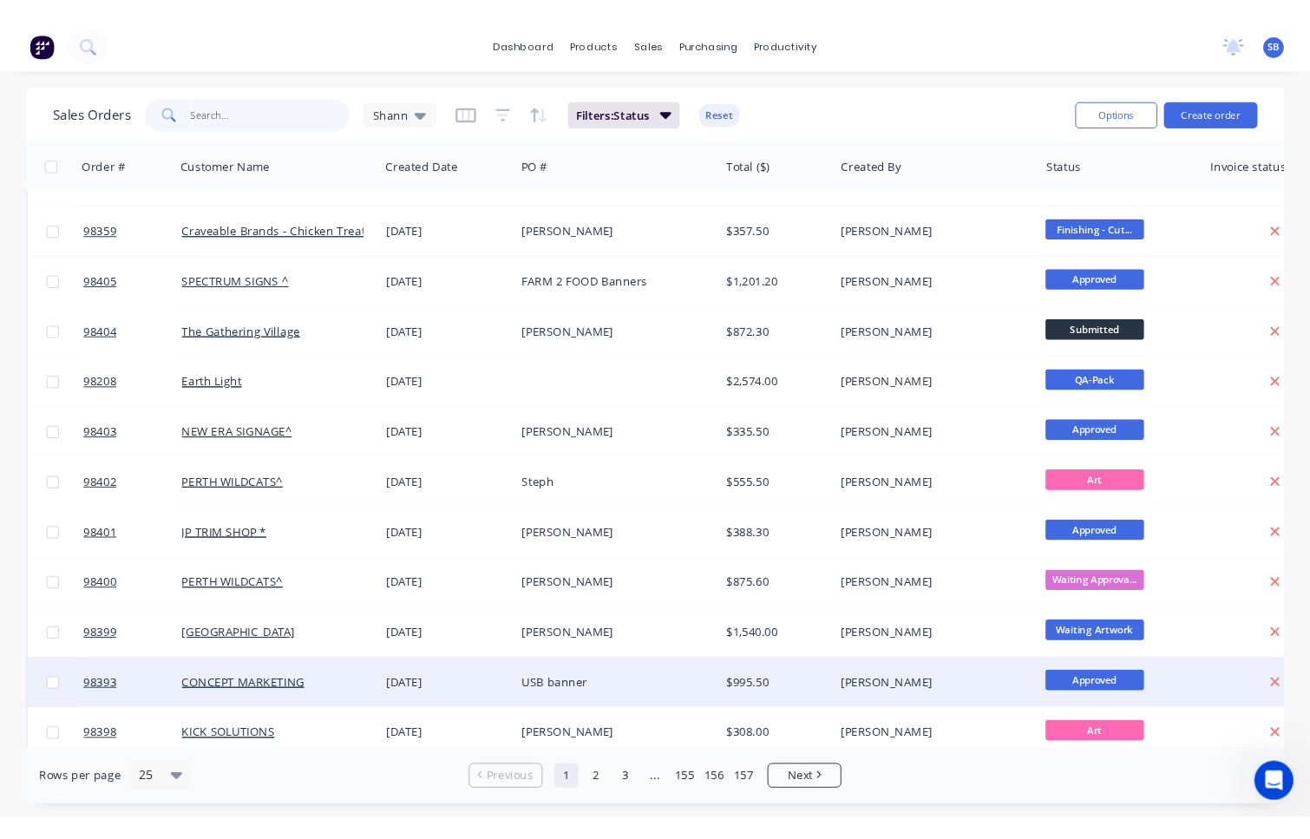
scroll to position [416, 0]
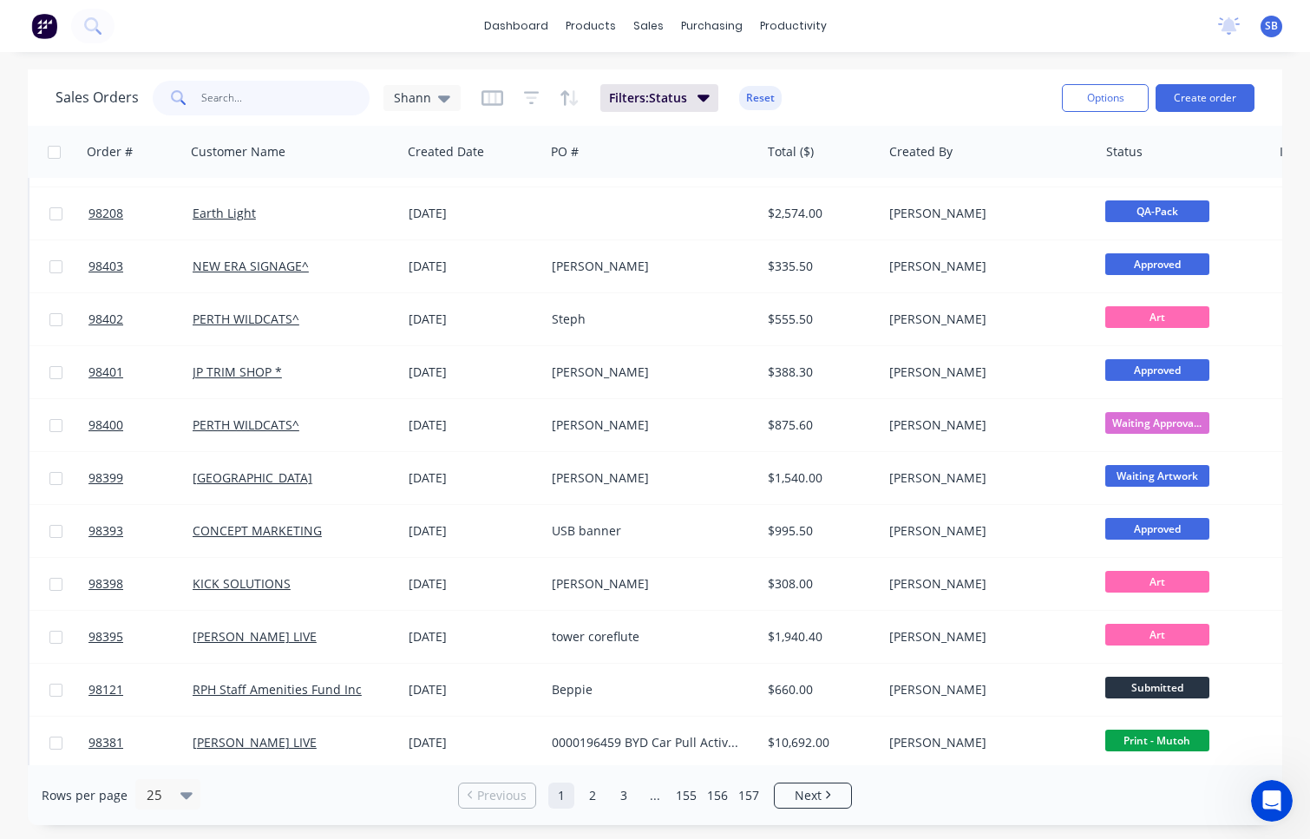
click at [266, 82] on input "text" at bounding box center [285, 98] width 169 height 35
type input "d'sign"
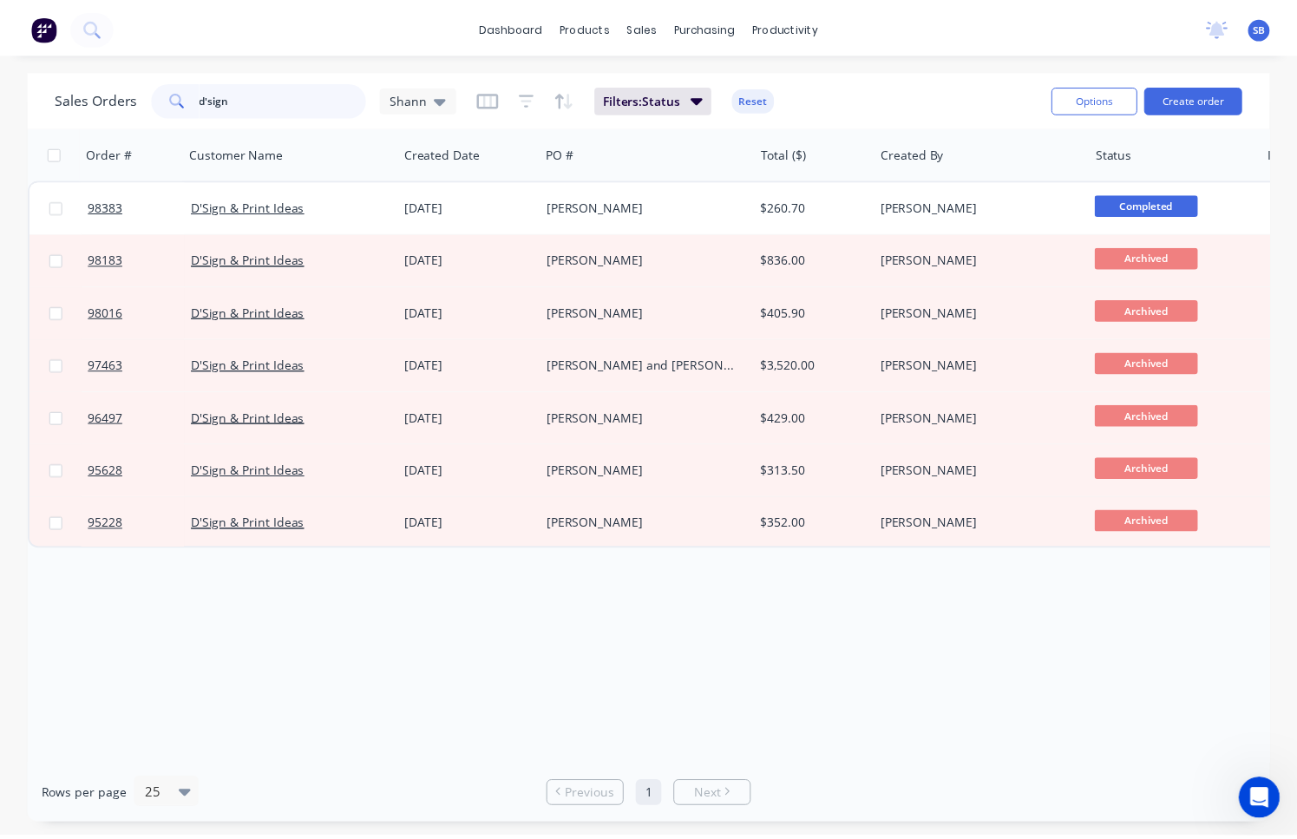
scroll to position [0, 0]
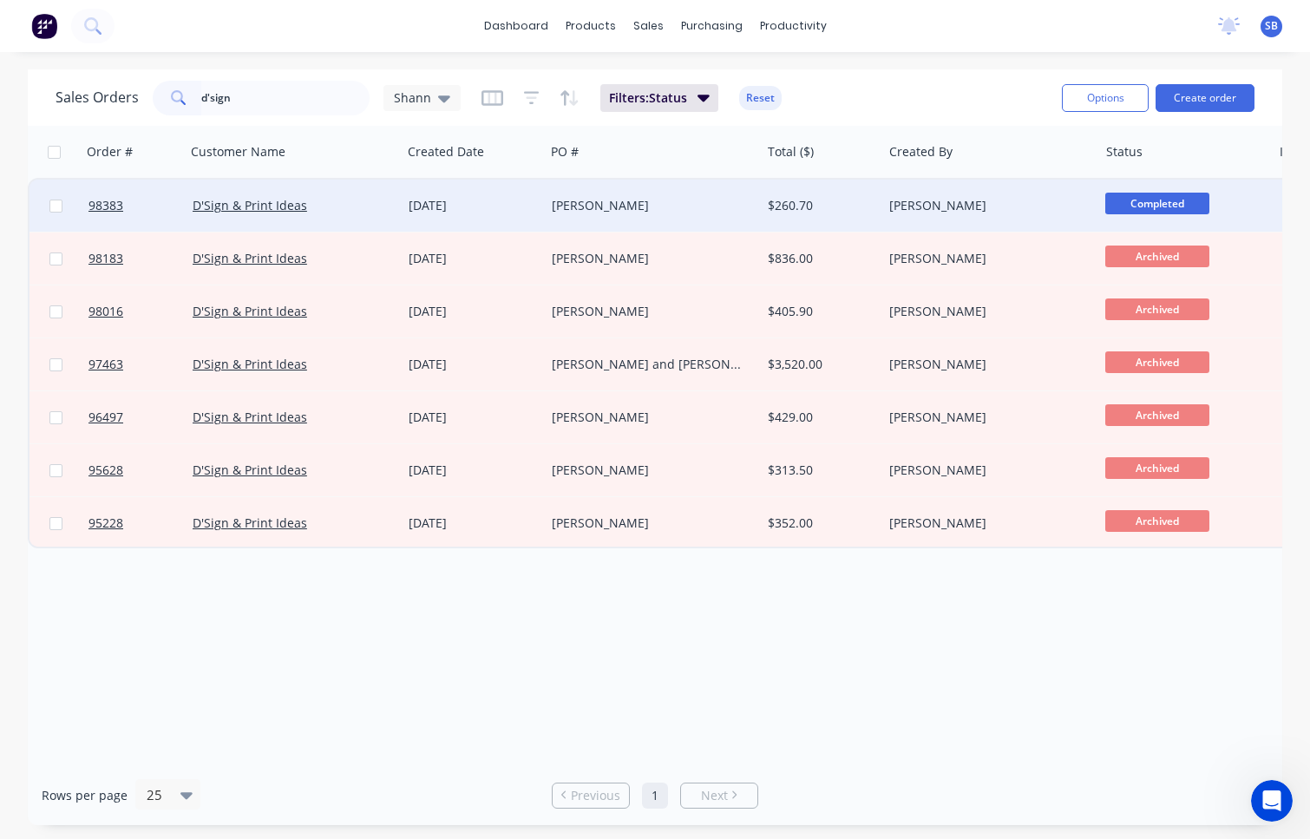
click at [573, 213] on div "[PERSON_NAME]" at bounding box center [648, 205] width 192 height 17
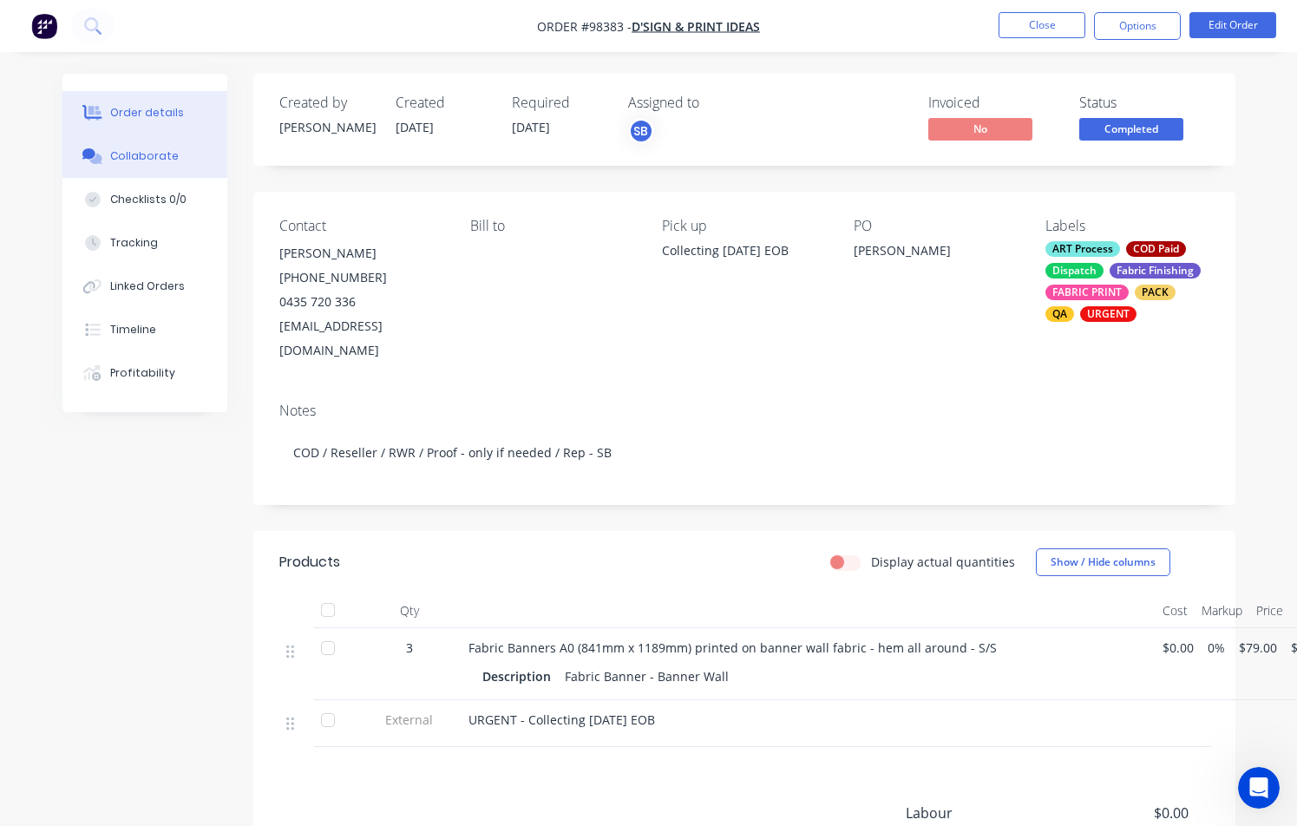
click at [193, 165] on button "Collaborate" at bounding box center [144, 155] width 165 height 43
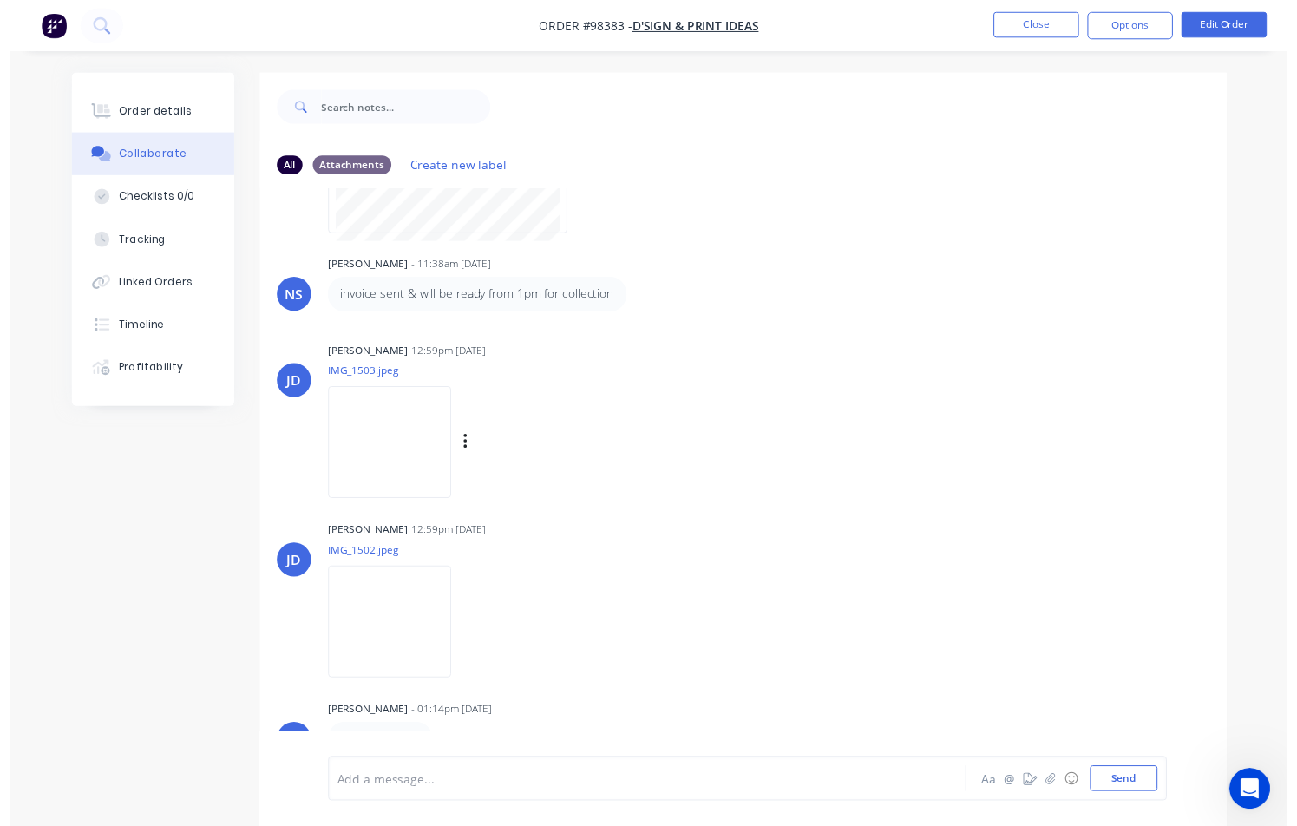
scroll to position [26, 0]
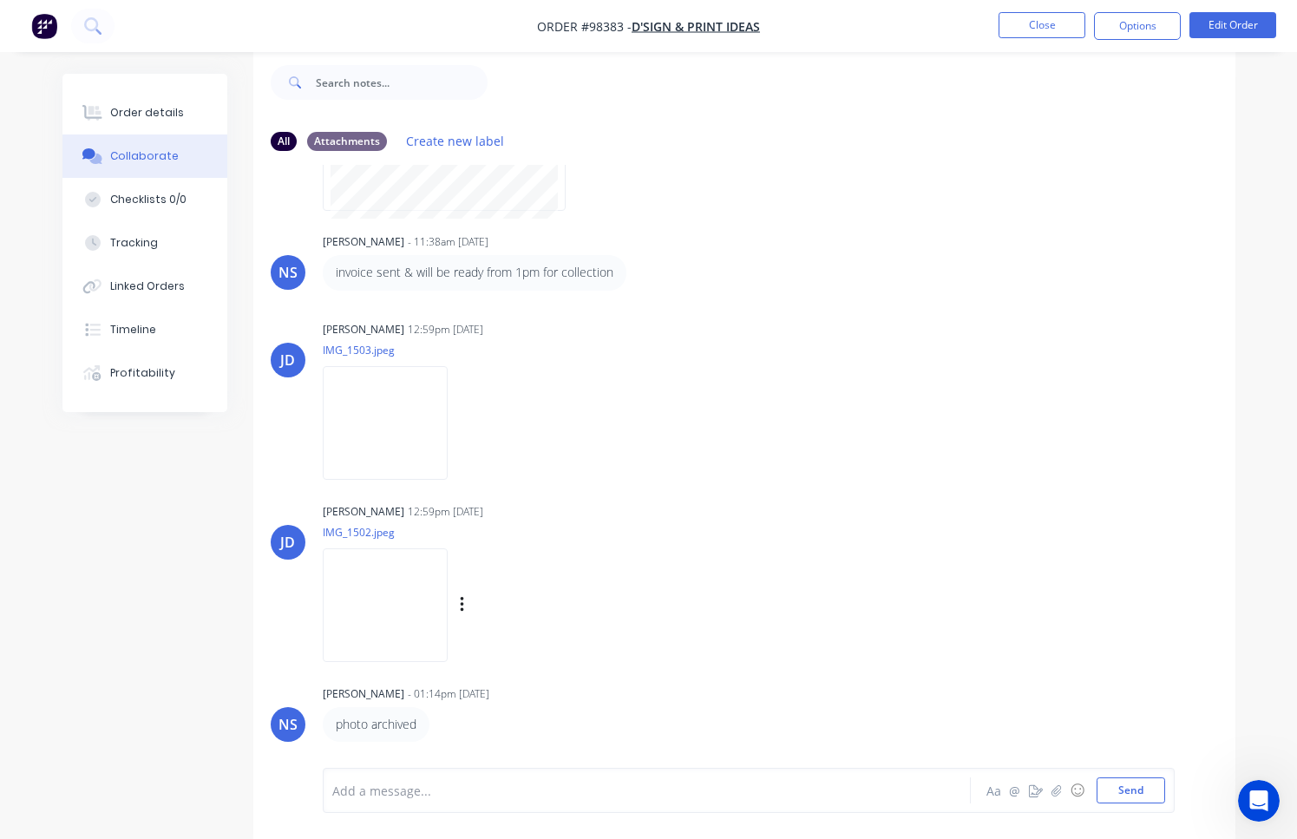
click at [377, 593] on img at bounding box center [385, 605] width 125 height 114
click at [415, 437] on img at bounding box center [385, 423] width 125 height 114
click at [114, 113] on div "Order details" at bounding box center [147, 113] width 74 height 16
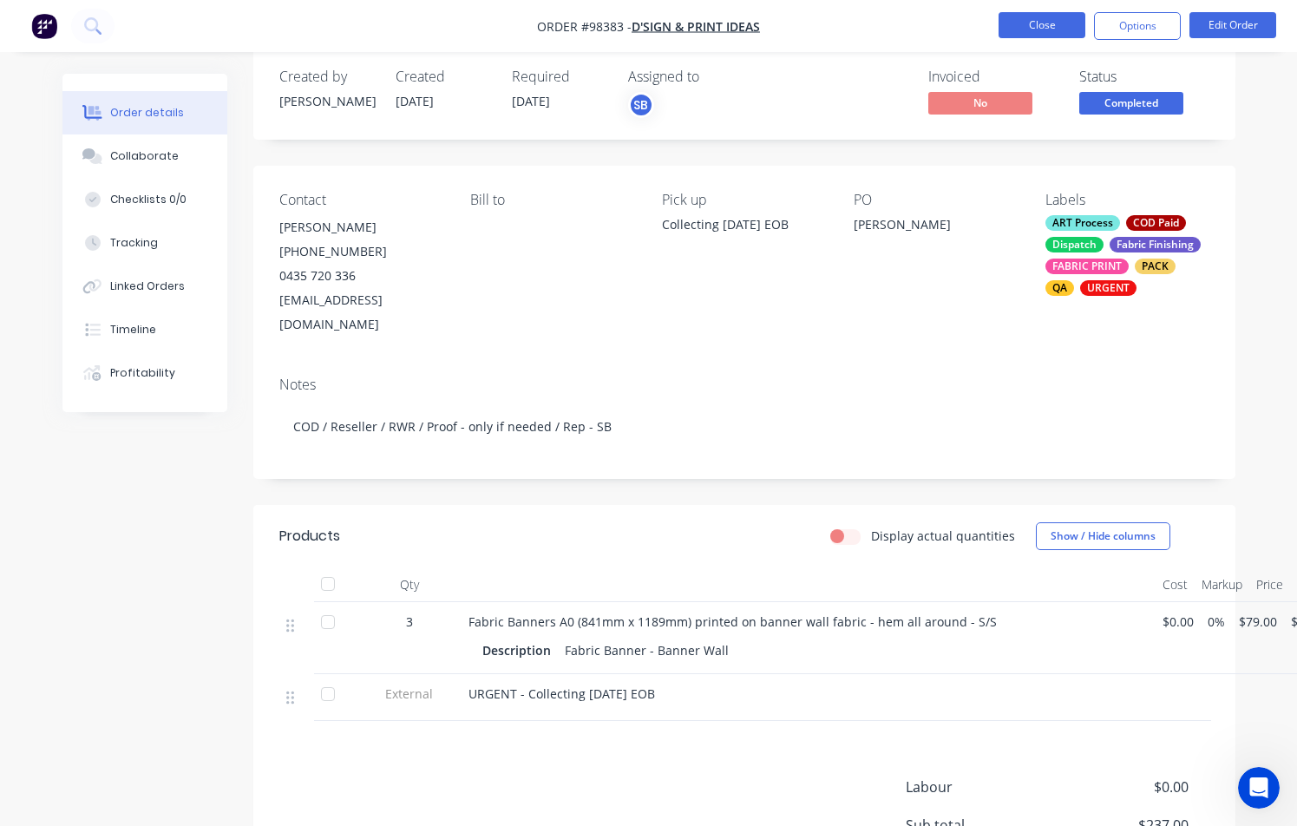
click at [1033, 26] on button "Close" at bounding box center [1042, 25] width 87 height 26
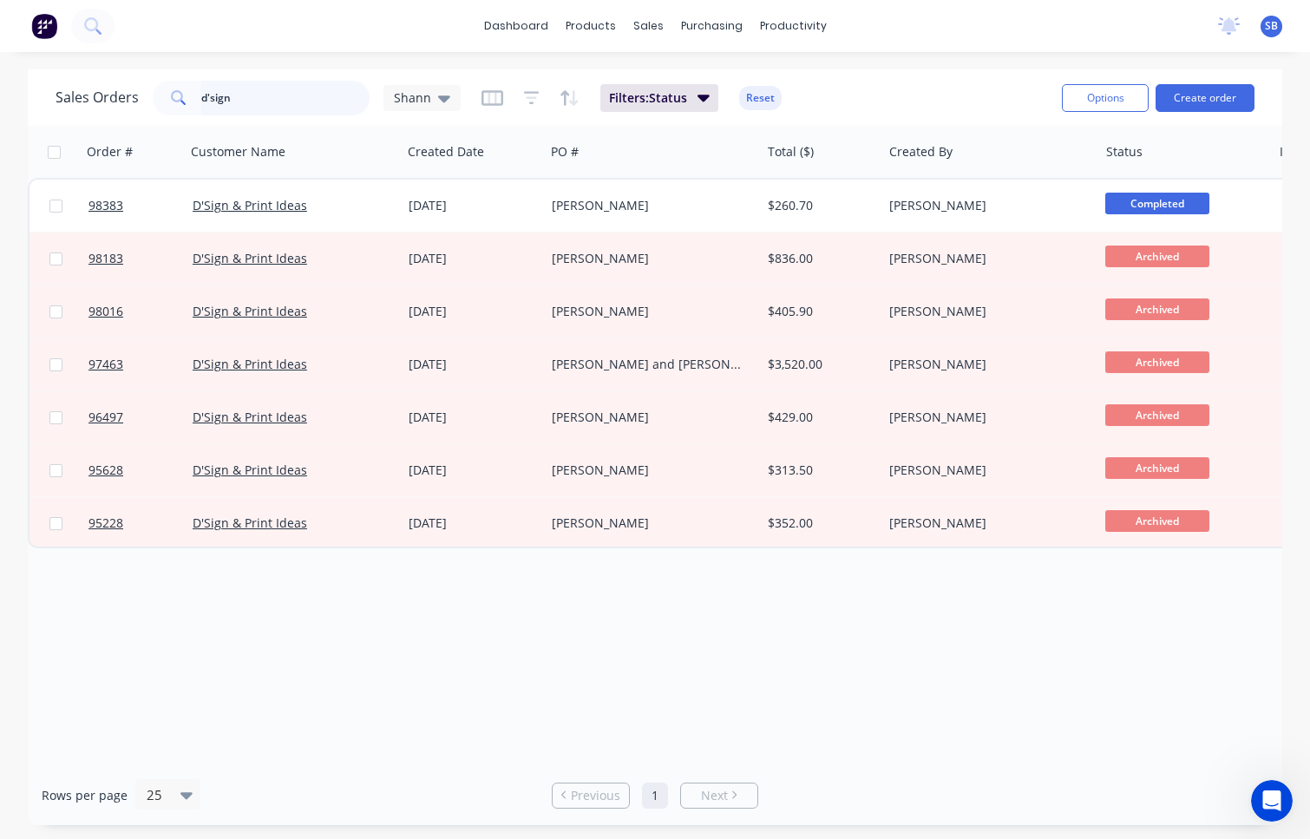
click at [250, 98] on input "d'sign" at bounding box center [285, 98] width 169 height 35
